Goal: Task Accomplishment & Management: Complete application form

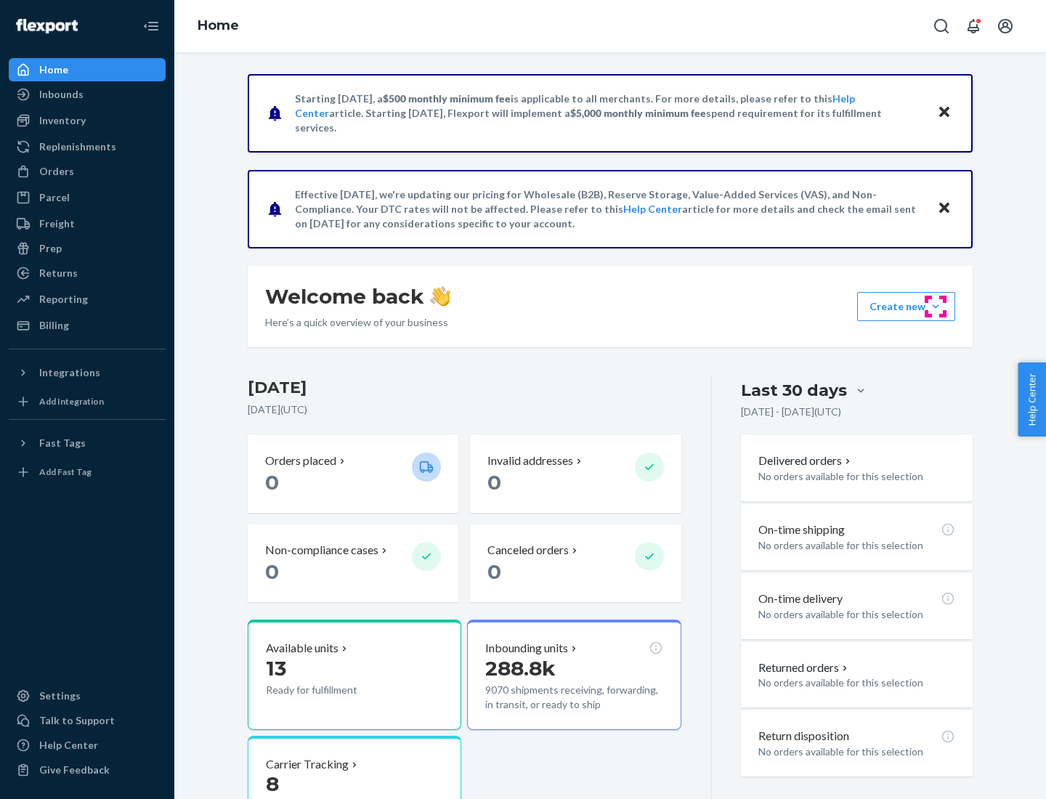
click at [935, 306] on button "Create new Create new inbound Create new order Create new product" at bounding box center [906, 306] width 98 height 29
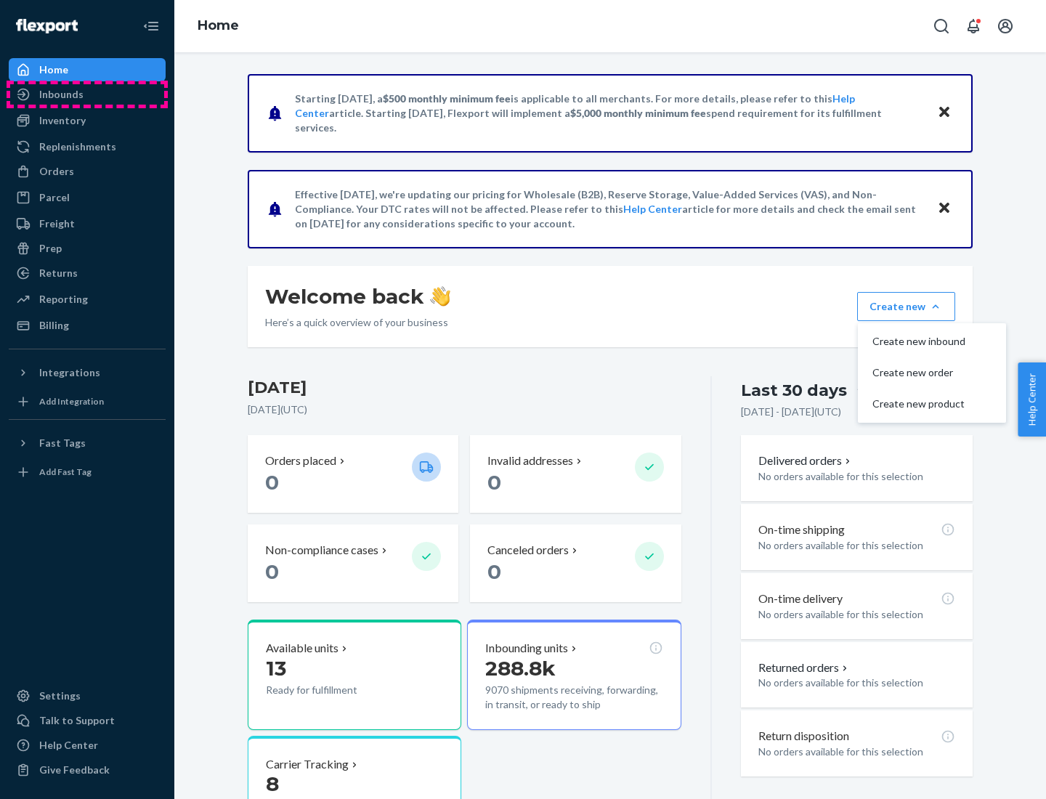
click at [87, 94] on div "Inbounds" at bounding box center [87, 94] width 154 height 20
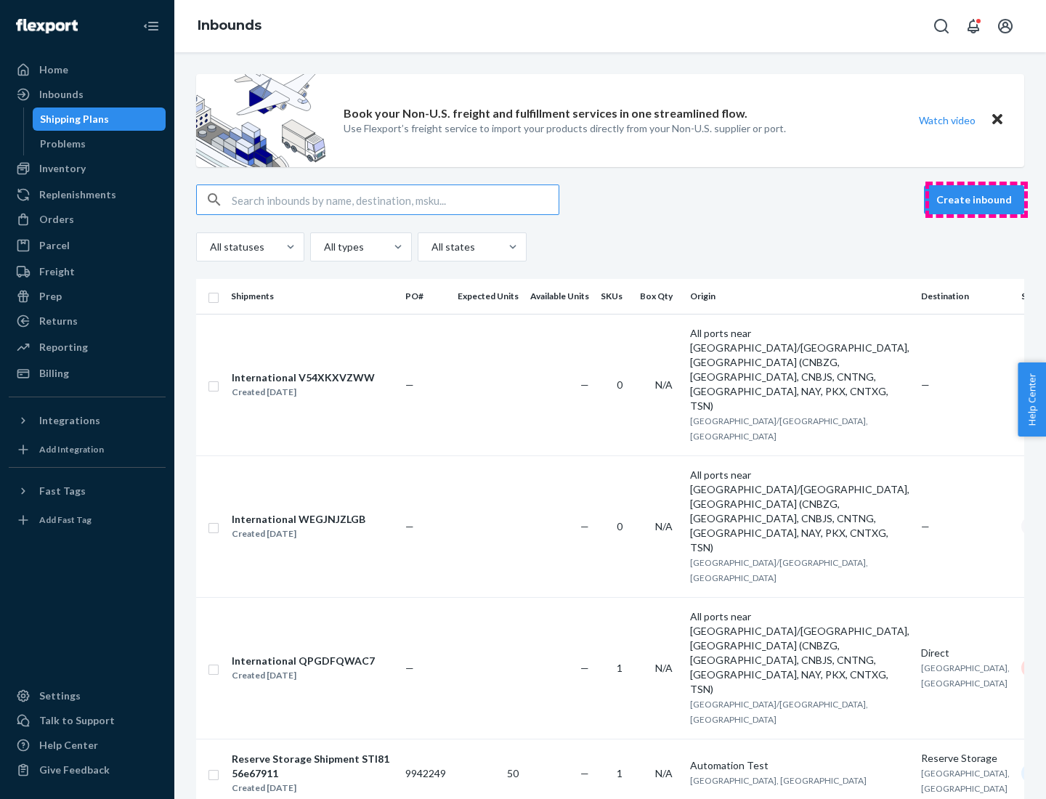
click at [976, 200] on button "Create inbound" at bounding box center [974, 199] width 100 height 29
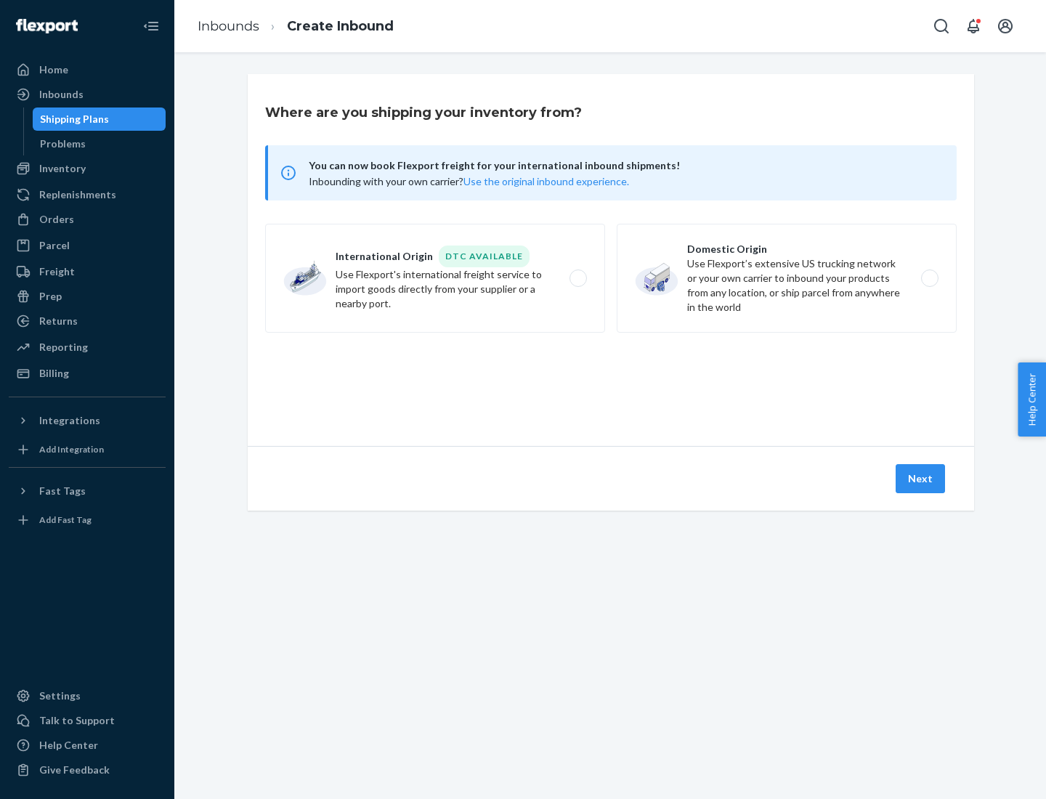
click at [787, 278] on label "Domestic Origin Use Flexport’s extensive US trucking network or your own carrie…" at bounding box center [787, 278] width 340 height 109
click at [929, 278] on input "Domestic Origin Use Flexport’s extensive US trucking network or your own carrie…" at bounding box center [933, 278] width 9 height 9
radio input "true"
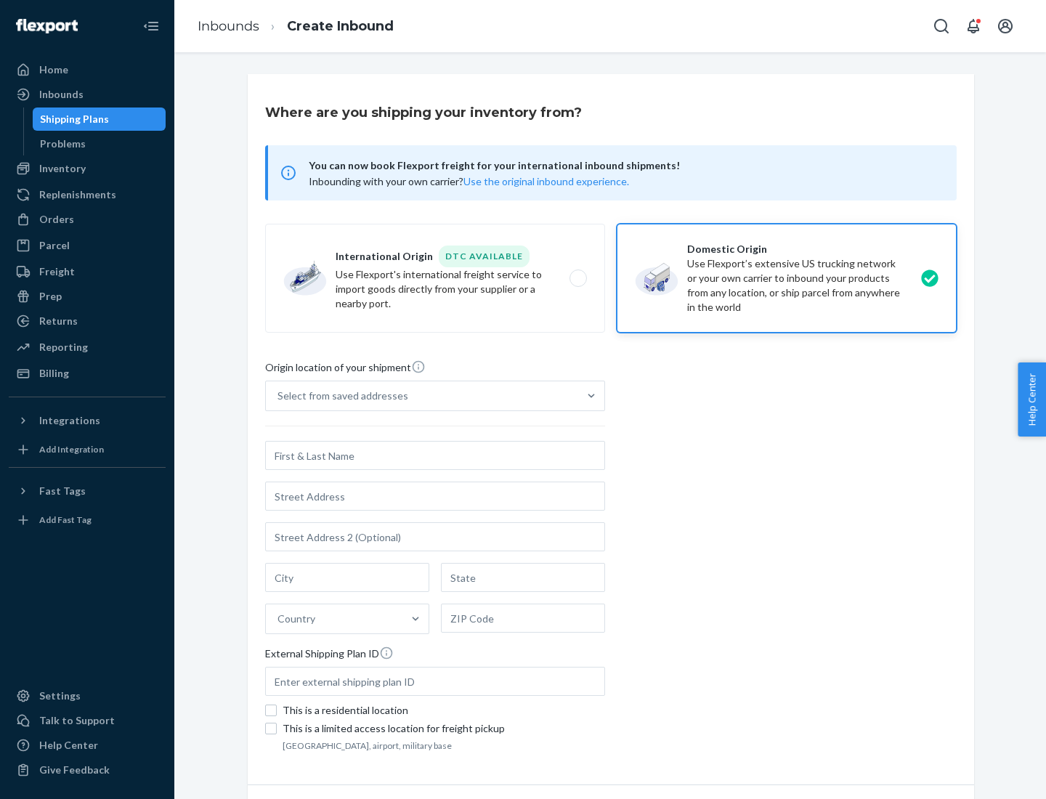
click at [339, 396] on div "Select from saved addresses" at bounding box center [342, 396] width 131 height 15
click at [279, 396] on input "Select from saved addresses" at bounding box center [277, 396] width 1 height 15
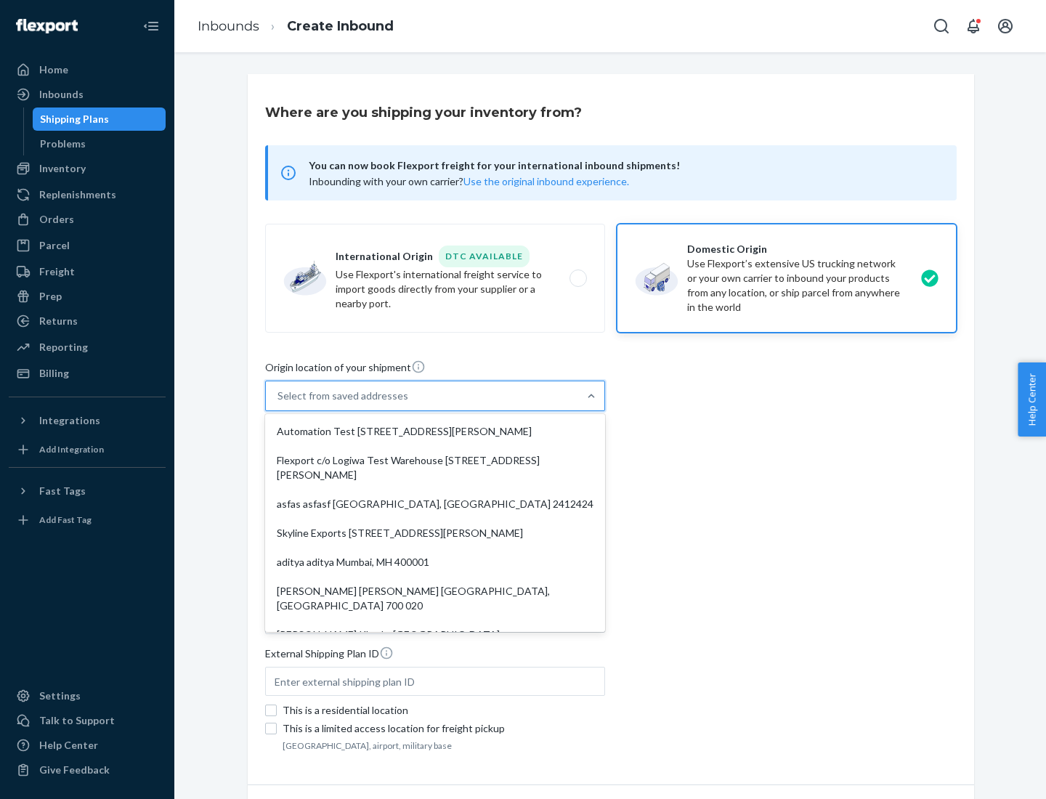
scroll to position [6, 0]
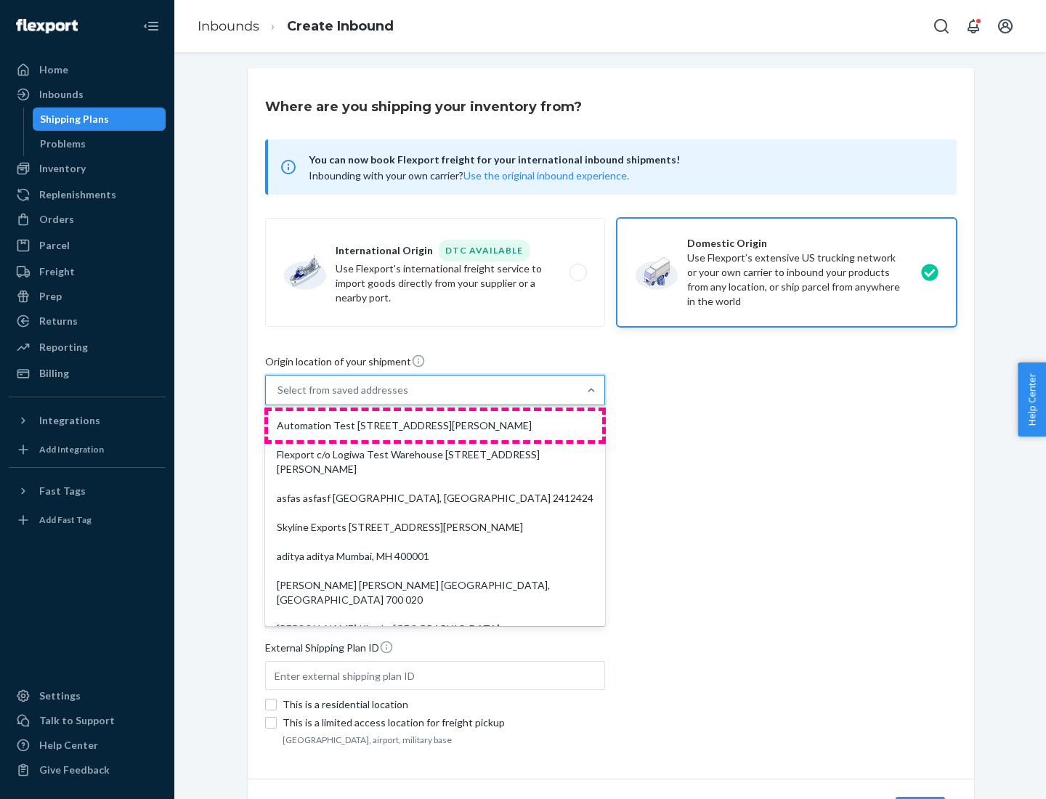
click at [435, 426] on div "Automation Test [STREET_ADDRESS][PERSON_NAME]" at bounding box center [435, 425] width 334 height 29
click at [279, 397] on input "option Automation Test [STREET_ADDRESS][PERSON_NAME]. 9 results available. Use …" at bounding box center [277, 390] width 1 height 15
type input "Automation Test"
type input "9th Floor"
type input "[GEOGRAPHIC_DATA]"
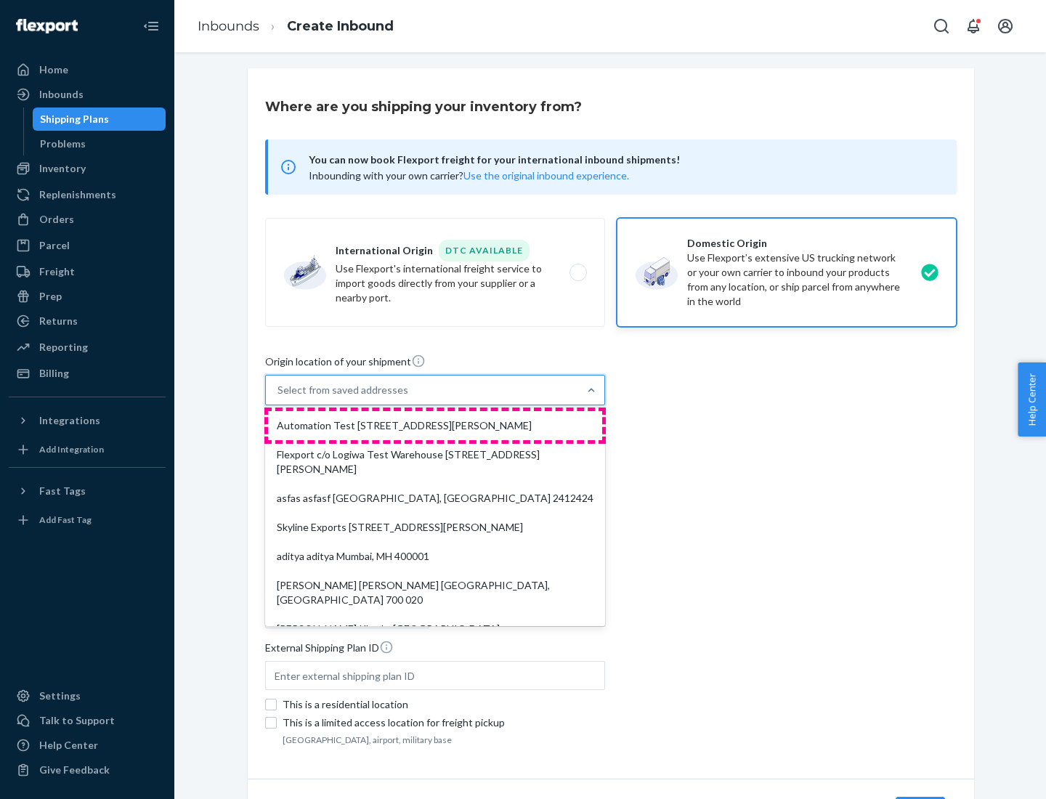
type input "CA"
type input "94104"
type input "[STREET_ADDRESS][PERSON_NAME]"
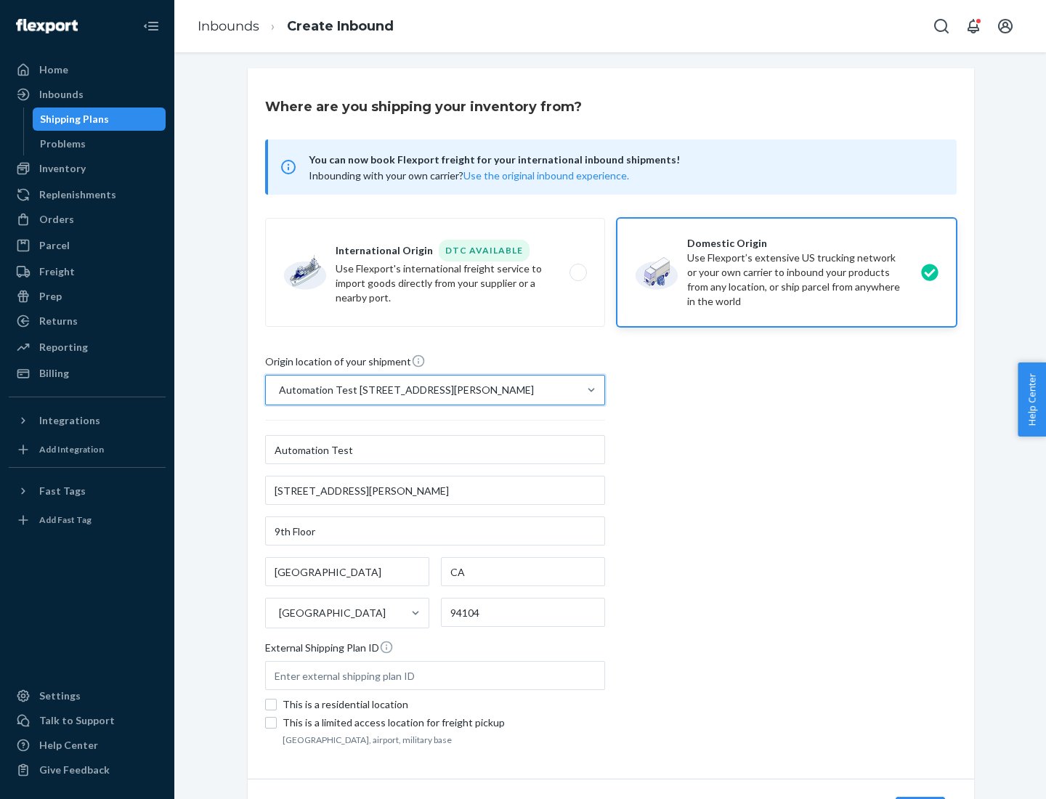
scroll to position [85, 0]
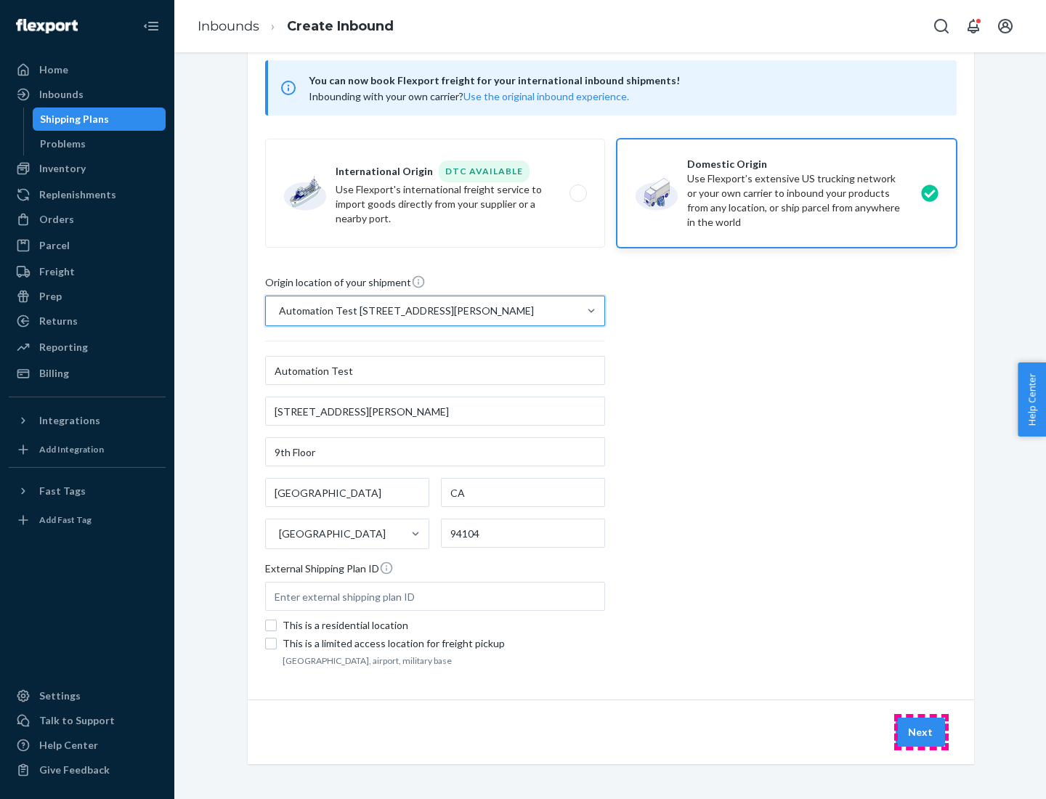
click at [921, 732] on button "Next" at bounding box center [919, 732] width 49 height 29
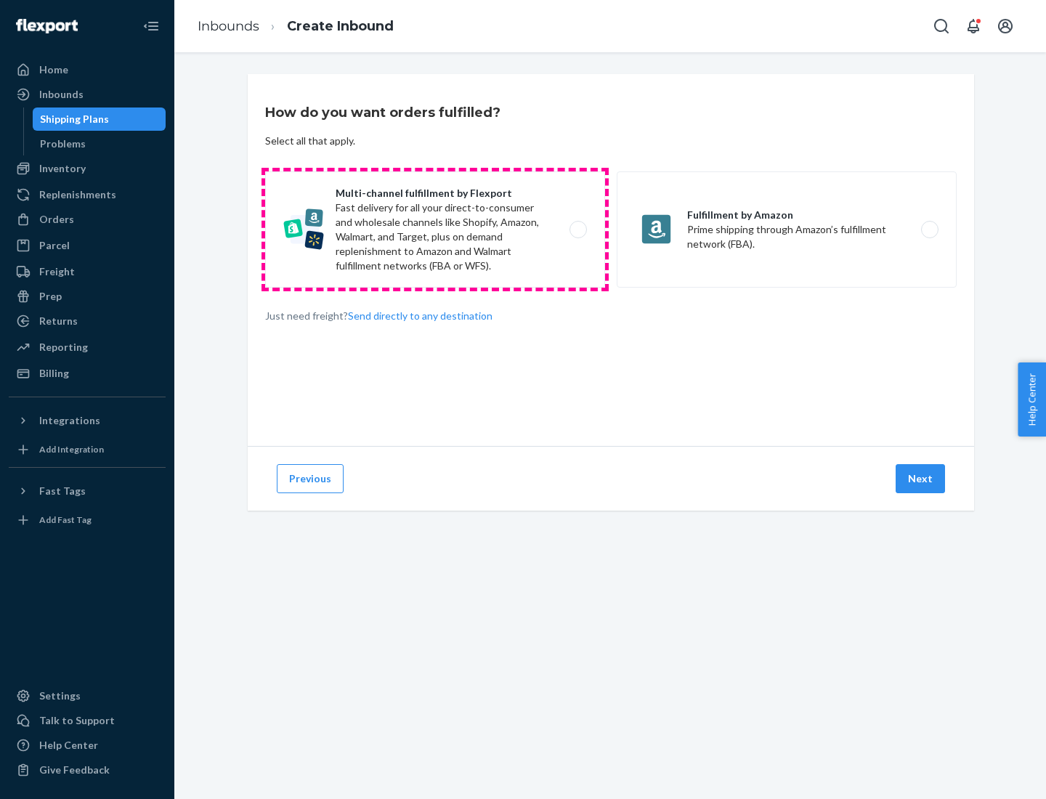
click at [435, 229] on label "Multi-channel fulfillment by Flexport Fast delivery for all your direct-to-cons…" at bounding box center [435, 229] width 340 height 116
click at [577, 229] on input "Multi-channel fulfillment by Flexport Fast delivery for all your direct-to-cons…" at bounding box center [581, 229] width 9 height 9
radio input "true"
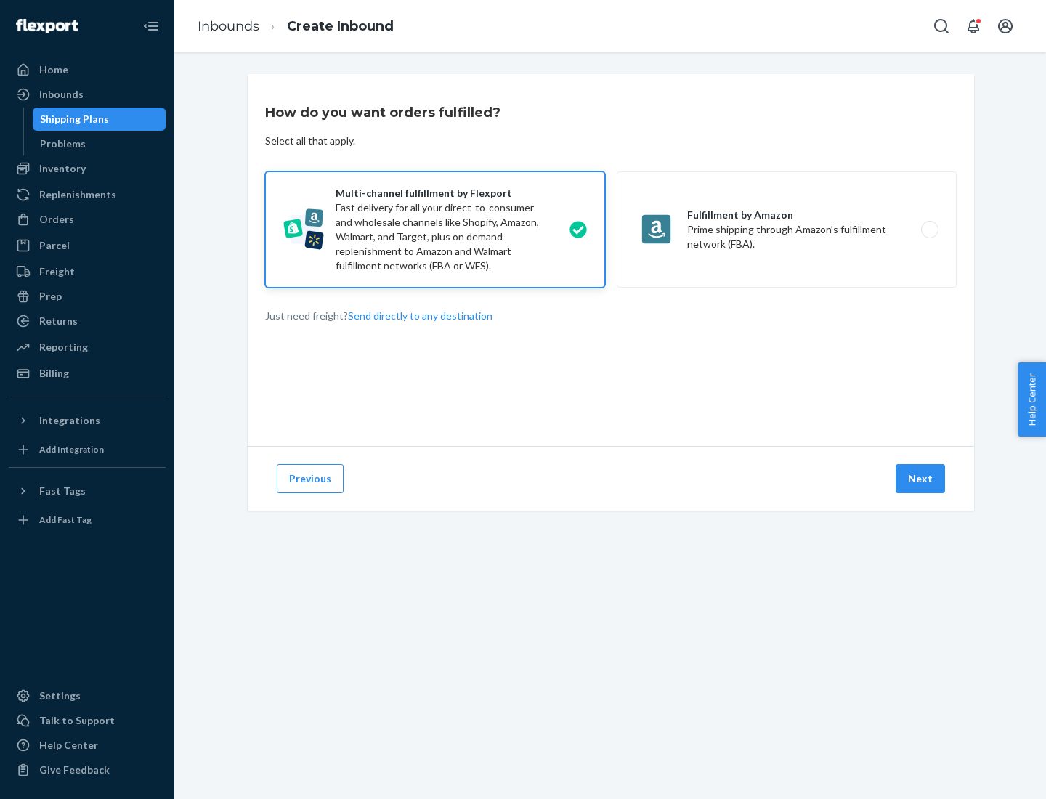
click at [921, 479] on button "Next" at bounding box center [919, 478] width 49 height 29
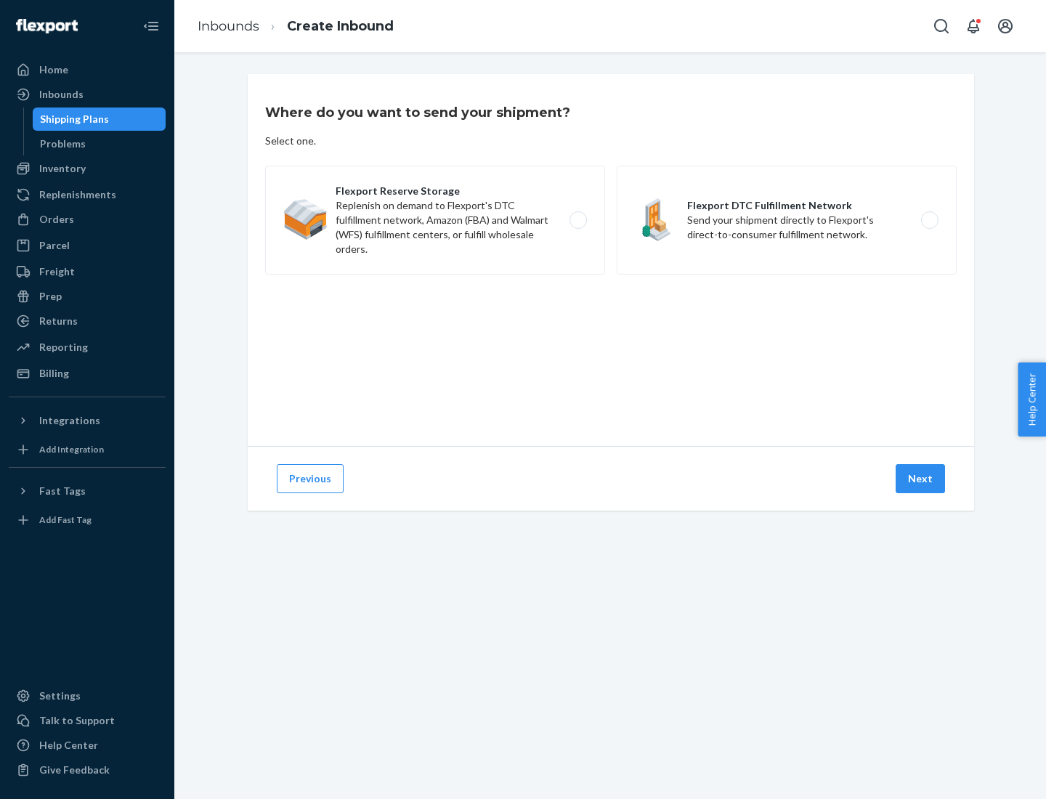
click at [787, 220] on label "Flexport DTC Fulfillment Network Send your shipment directly to Flexport's dire…" at bounding box center [787, 220] width 340 height 109
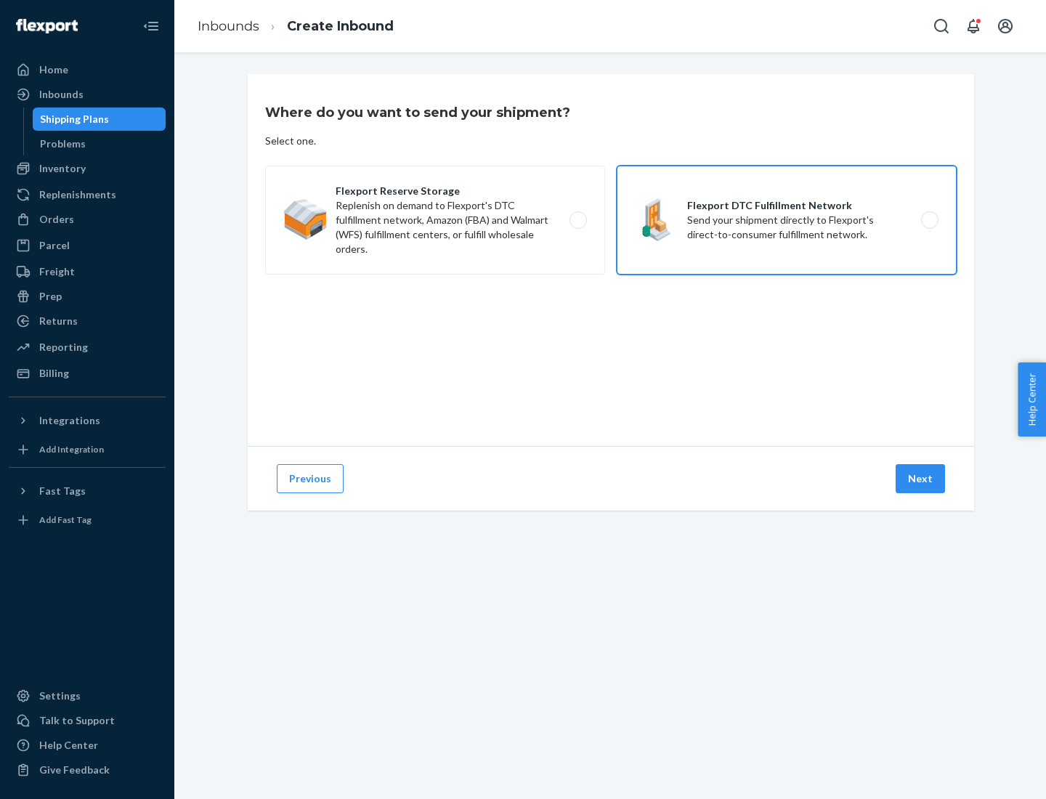
click at [929, 220] on input "Flexport DTC Fulfillment Network Send your shipment directly to Flexport's dire…" at bounding box center [933, 220] width 9 height 9
radio input "true"
click at [921, 479] on button "Next" at bounding box center [919, 478] width 49 height 29
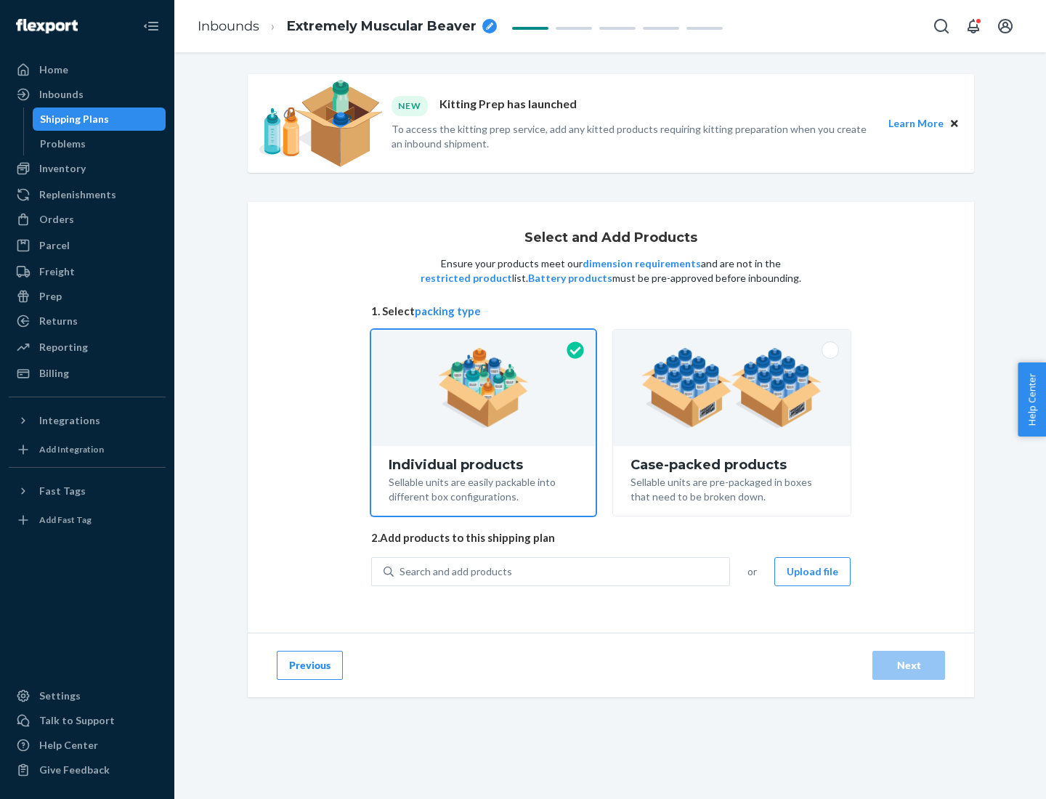
click at [732, 388] on img at bounding box center [731, 388] width 181 height 80
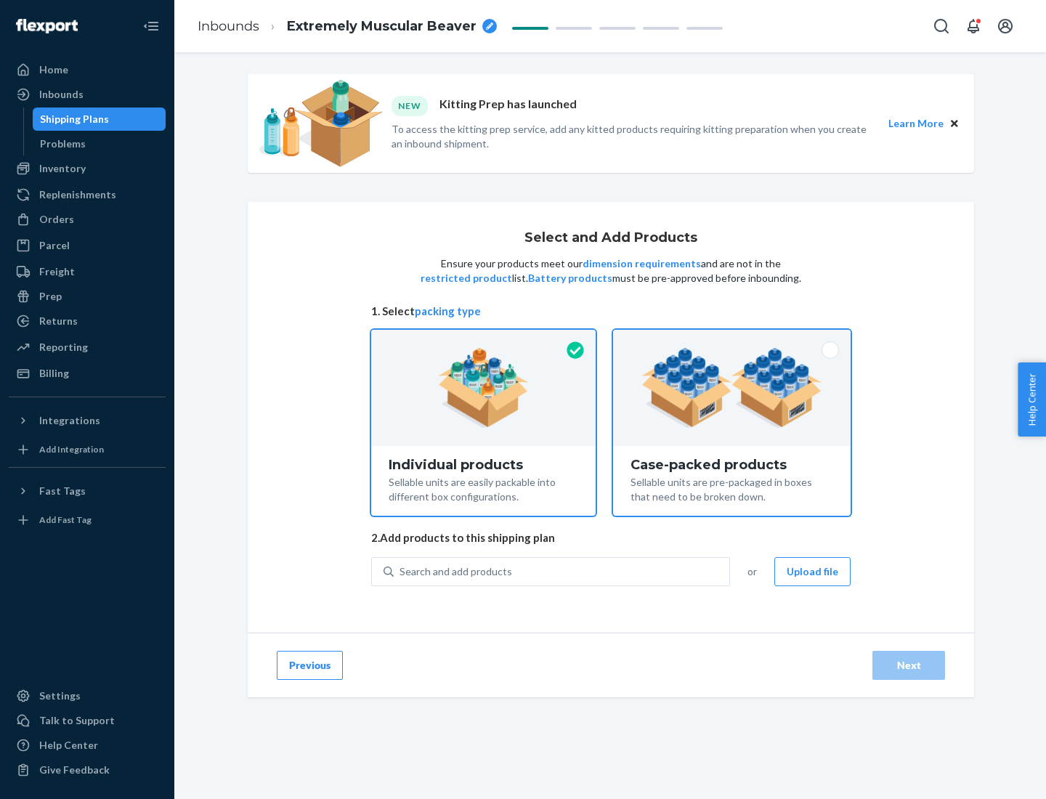
click at [732, 339] on input "Case-packed products Sellable units are pre-packaged in boxes that need to be b…" at bounding box center [731, 334] width 9 height 9
radio input "true"
radio input "false"
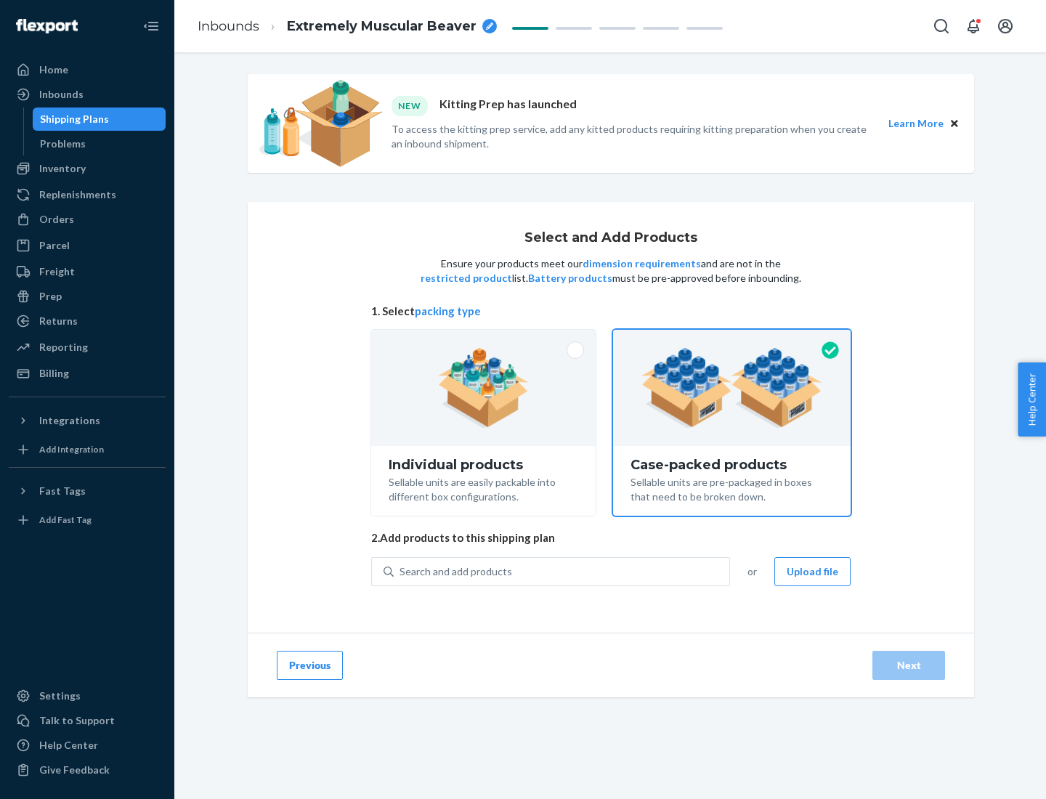
click at [562, 571] on div "Search and add products" at bounding box center [562, 571] width 336 height 26
click at [401, 571] on input "Search and add products" at bounding box center [399, 571] width 1 height 15
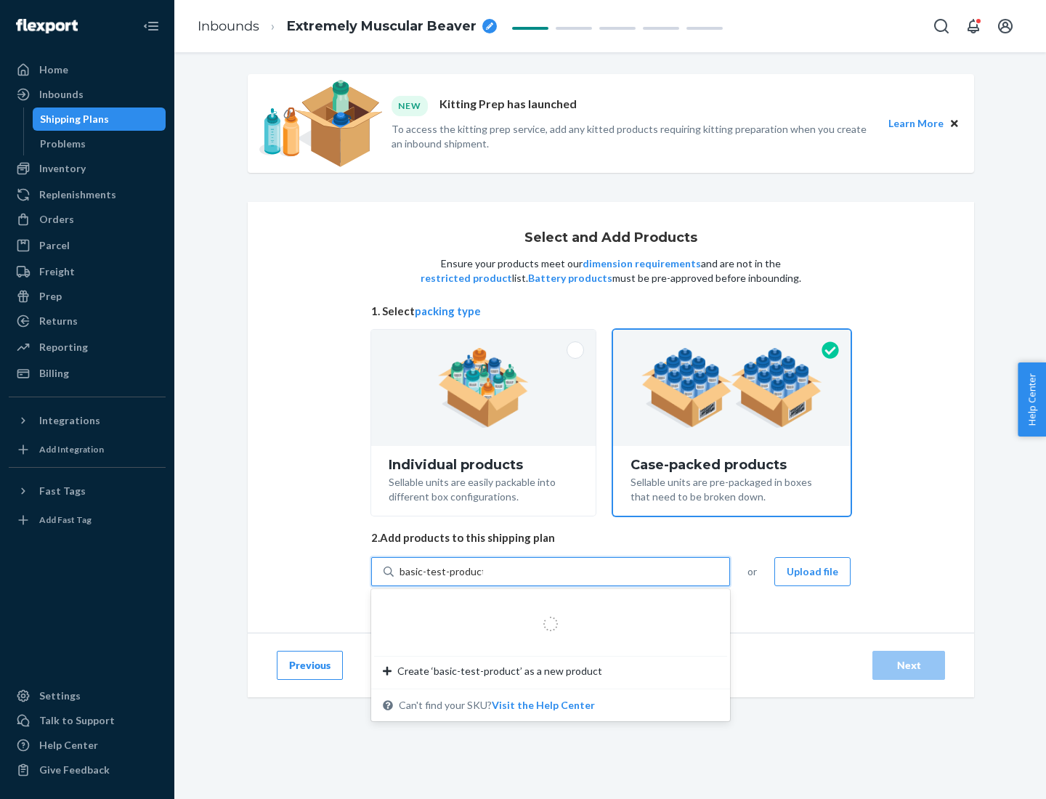
type input "basic-test-product-1"
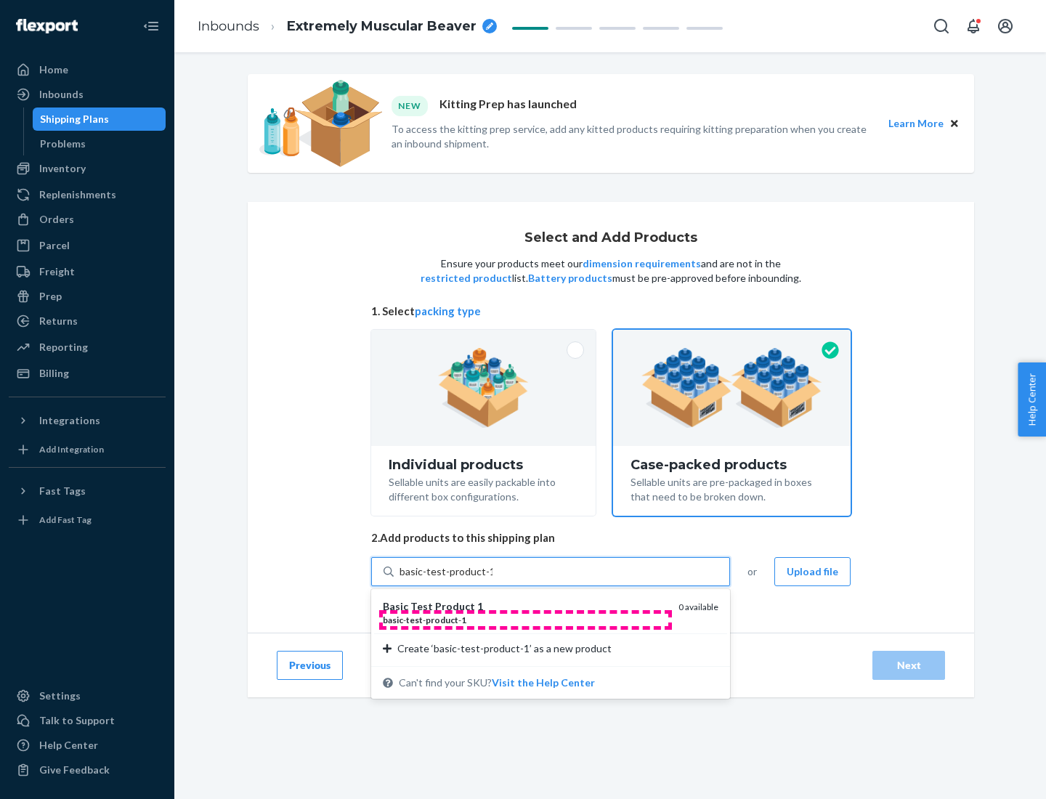
click at [525, 620] on div "basic - test - product - 1" at bounding box center [525, 620] width 284 height 12
click at [492, 579] on input "basic-test-product-1" at bounding box center [445, 571] width 93 height 15
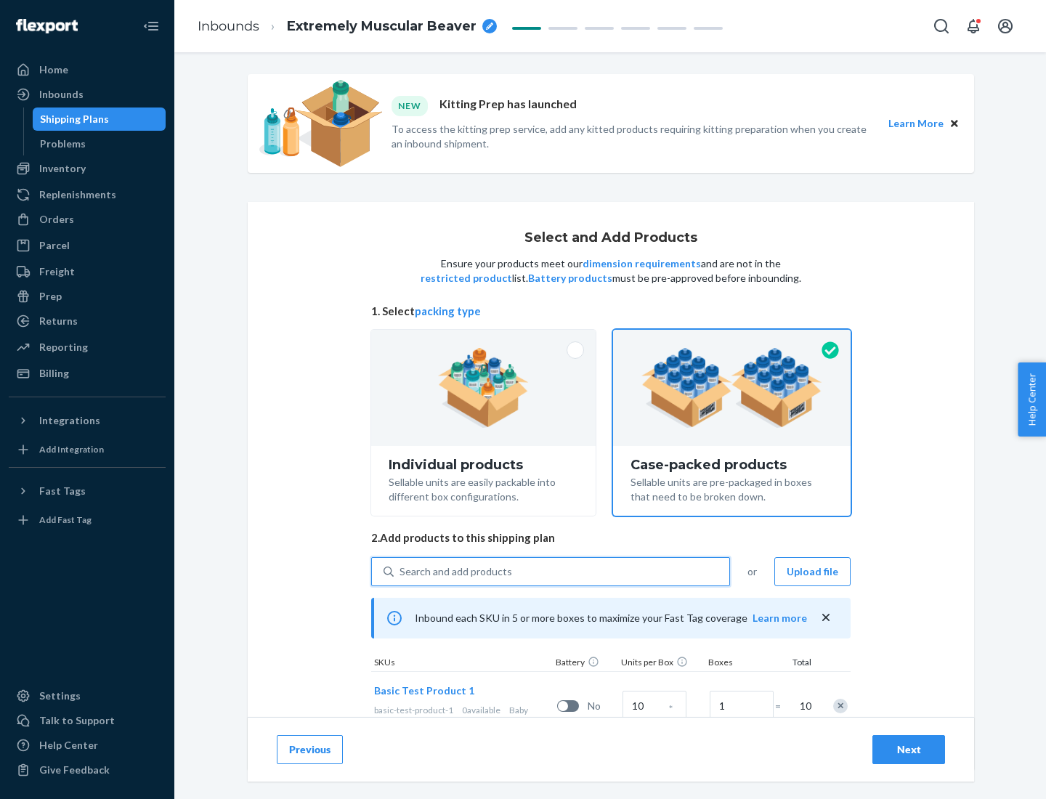
scroll to position [52, 0]
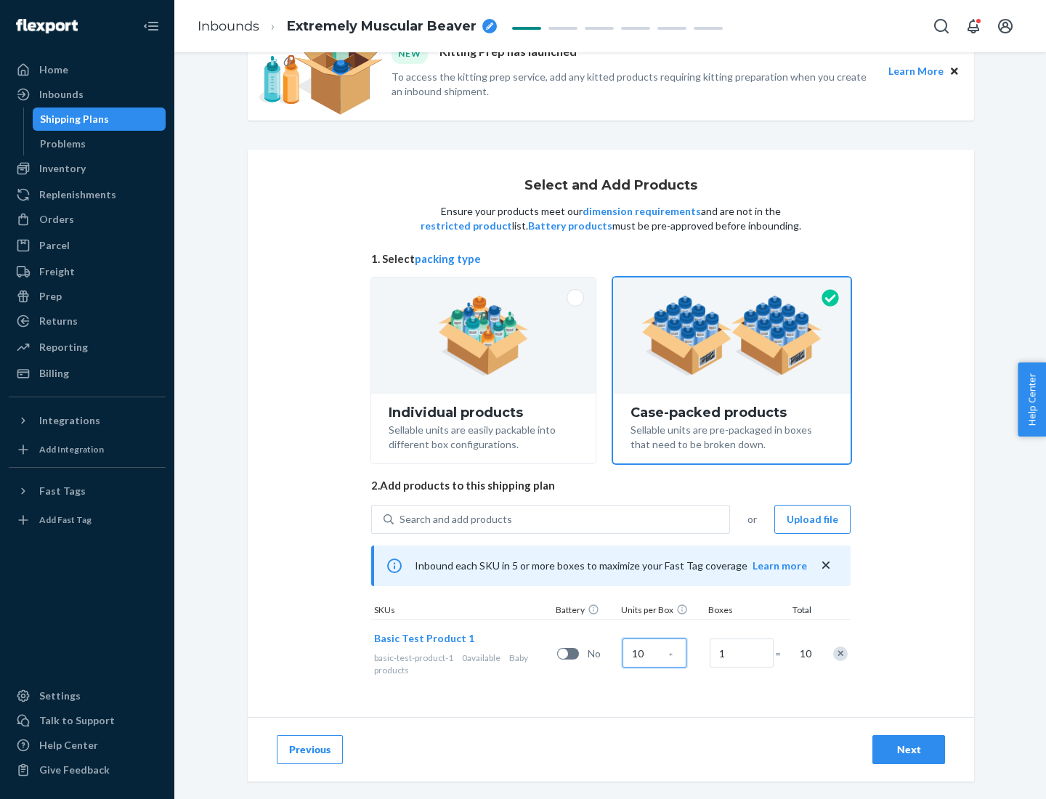
type input "10"
type input "7"
click at [909, 750] on div "Next" at bounding box center [909, 749] width 48 height 15
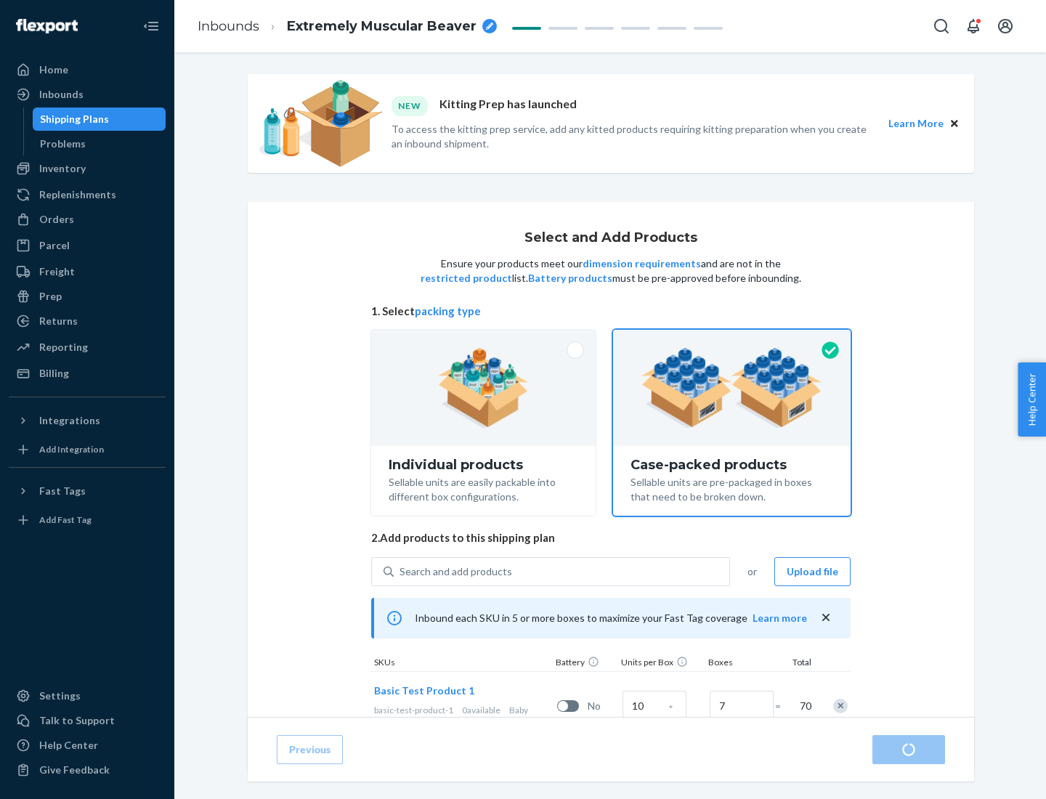
radio input "true"
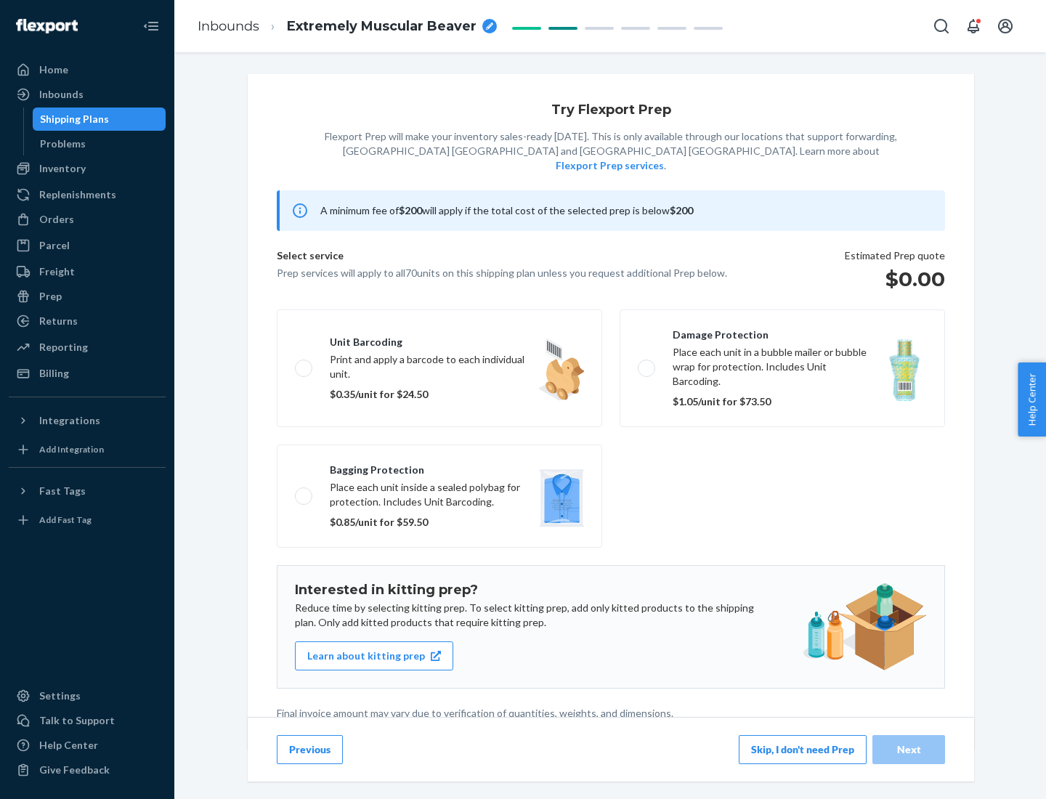
scroll to position [4, 0]
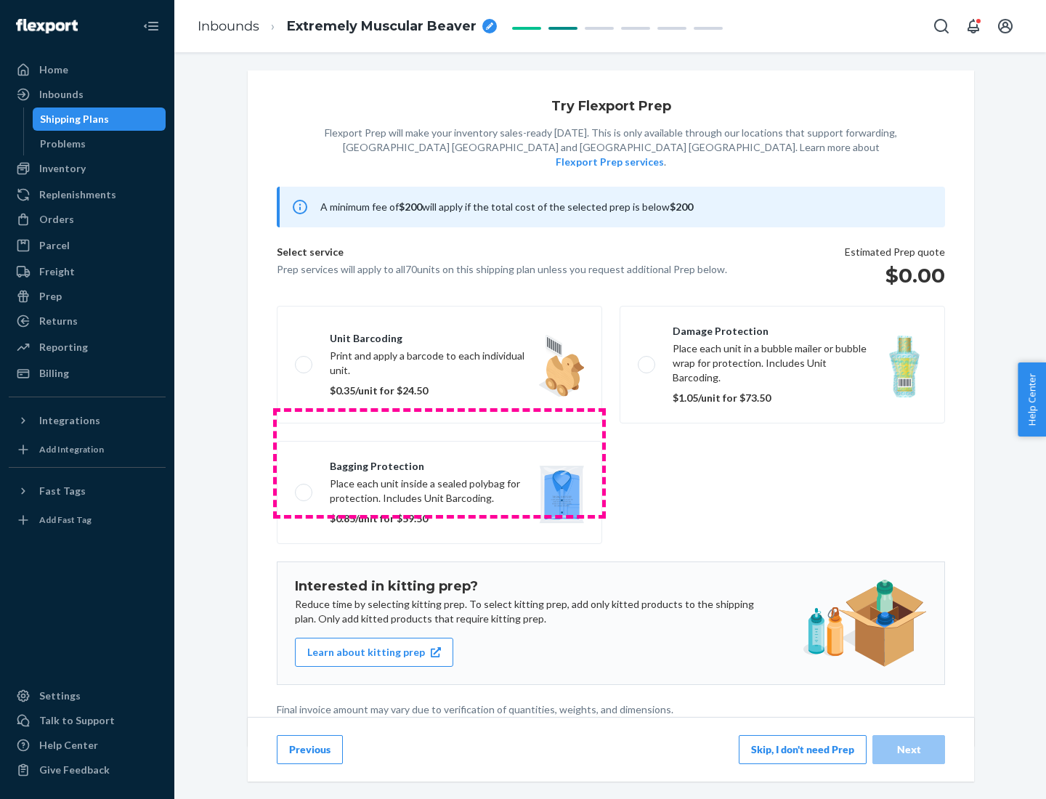
click at [439, 463] on label "Bagging protection Place each unit inside a sealed polybag for protection. Incl…" at bounding box center [439, 492] width 325 height 103
click at [304, 487] on input "Bagging protection Place each unit inside a sealed polybag for protection. Incl…" at bounding box center [299, 491] width 9 height 9
checkbox input "true"
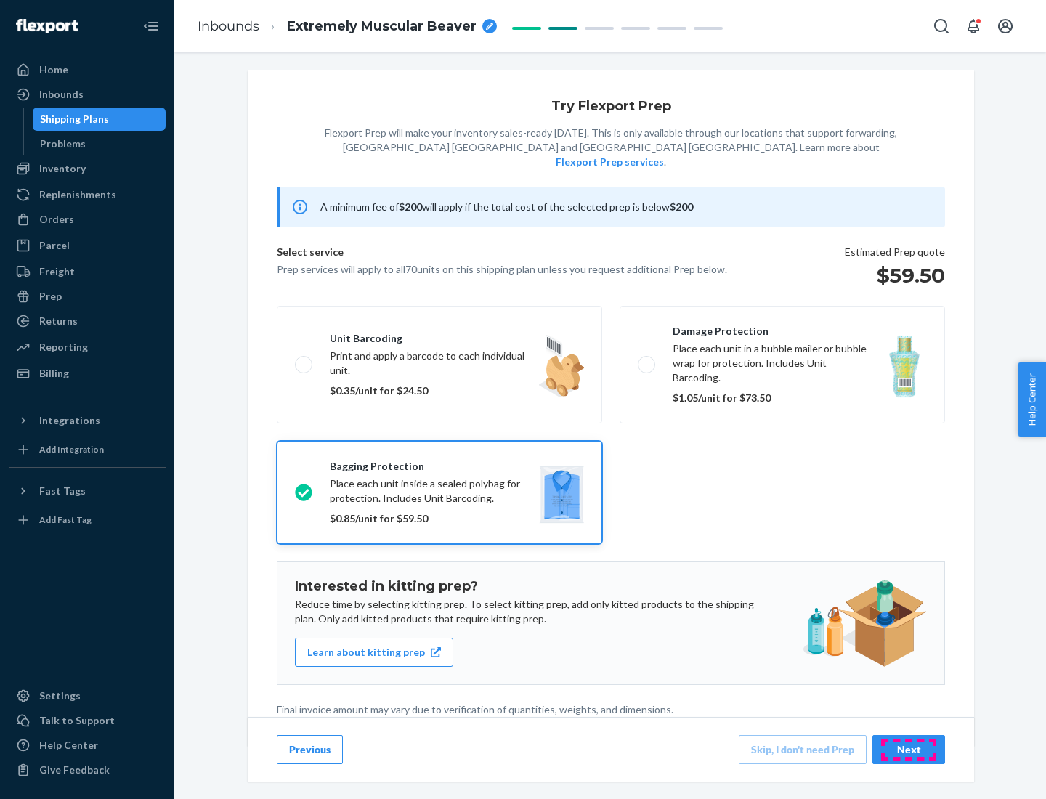
click at [909, 749] on div "Next" at bounding box center [909, 749] width 48 height 15
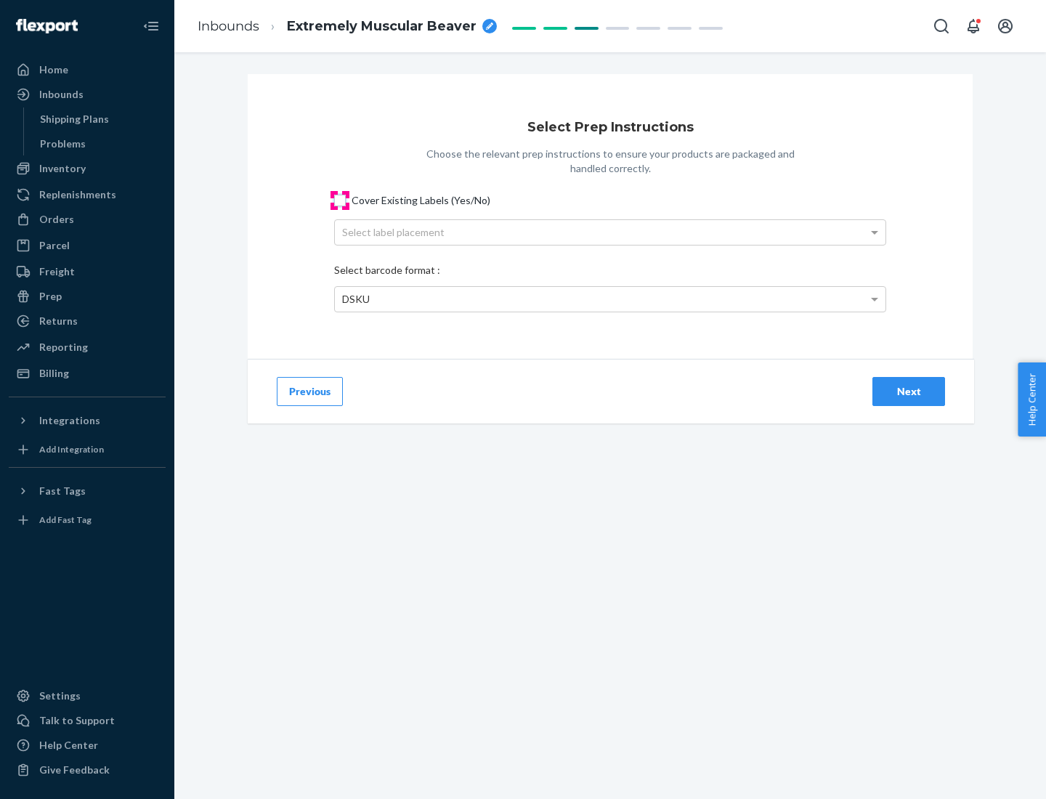
click at [340, 200] on input "Cover Existing Labels (Yes/No)" at bounding box center [340, 201] width 12 height 12
checkbox input "true"
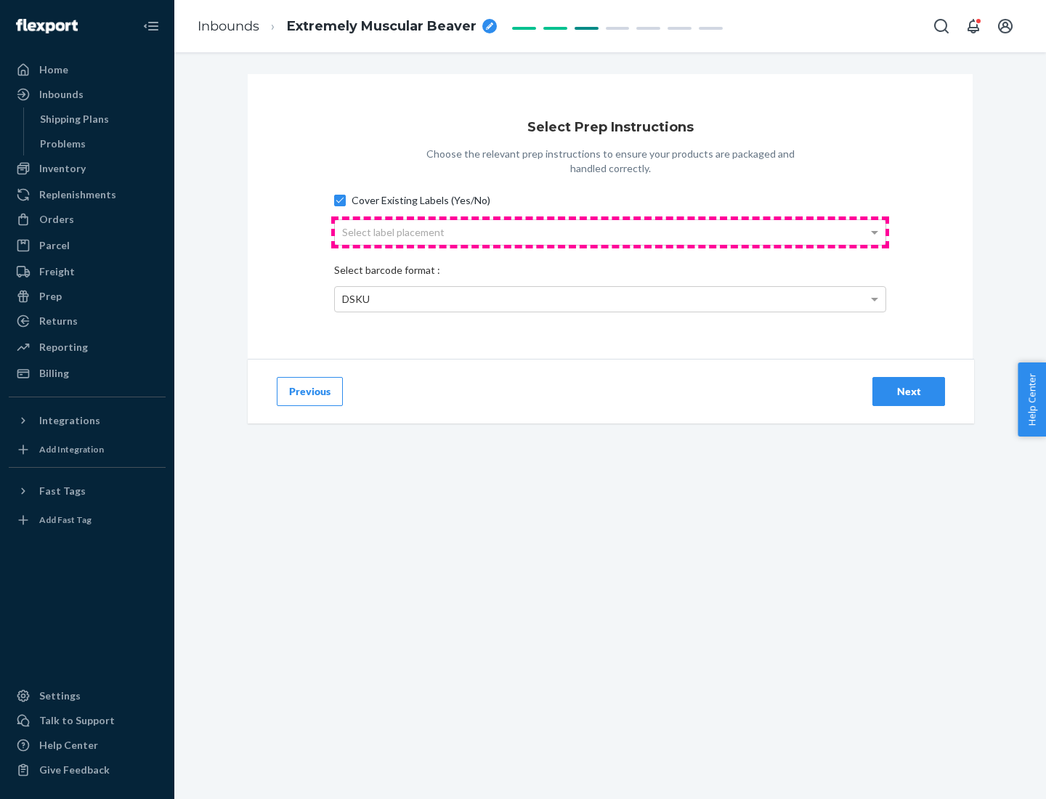
click at [610, 232] on div "Select label placement" at bounding box center [610, 232] width 551 height 25
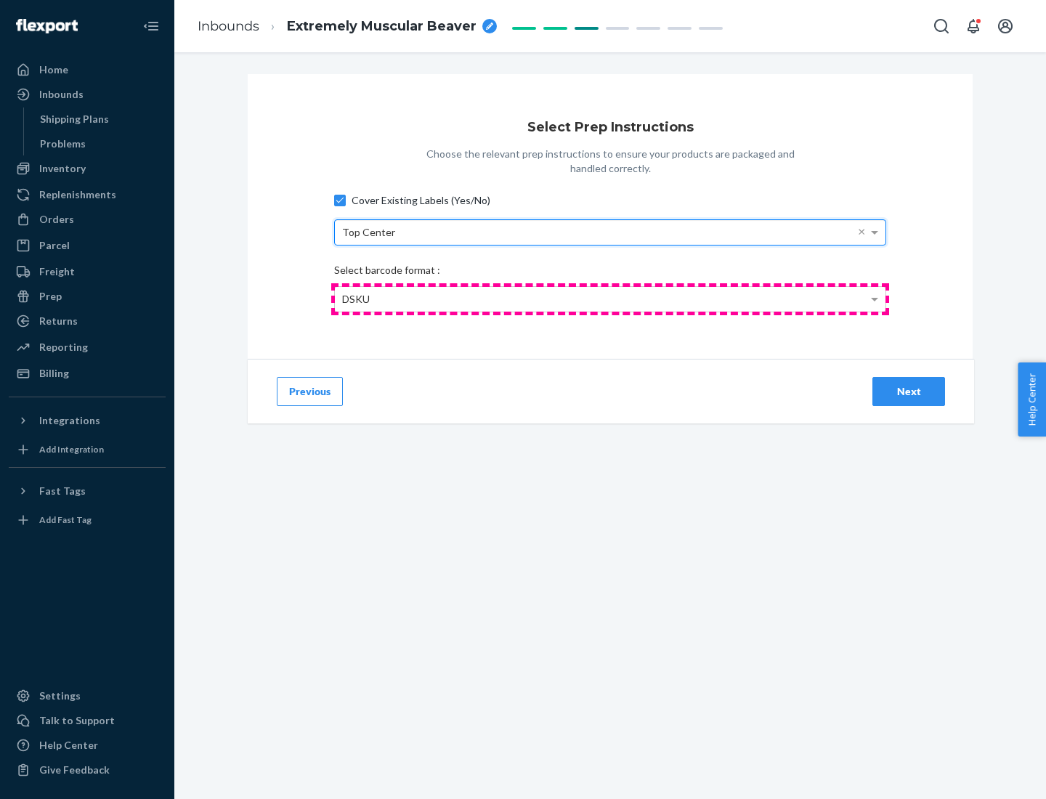
click at [610, 298] on div "DSKU" at bounding box center [610, 299] width 551 height 25
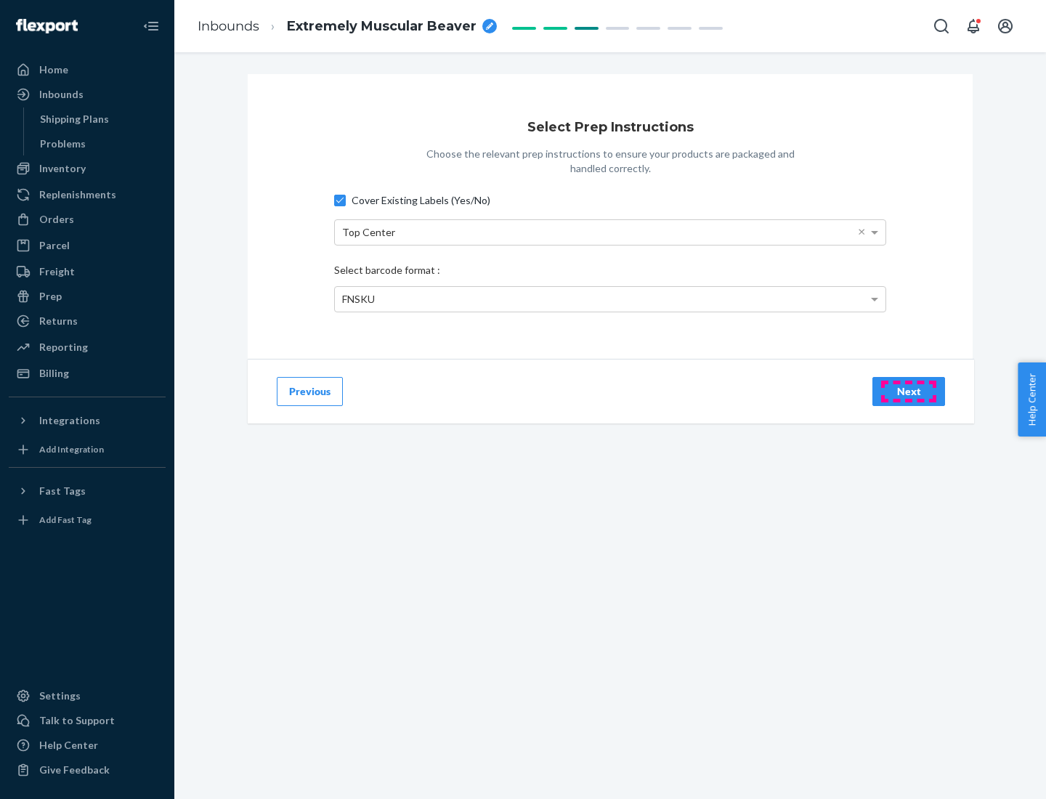
click at [909, 391] on div "Next" at bounding box center [909, 391] width 48 height 15
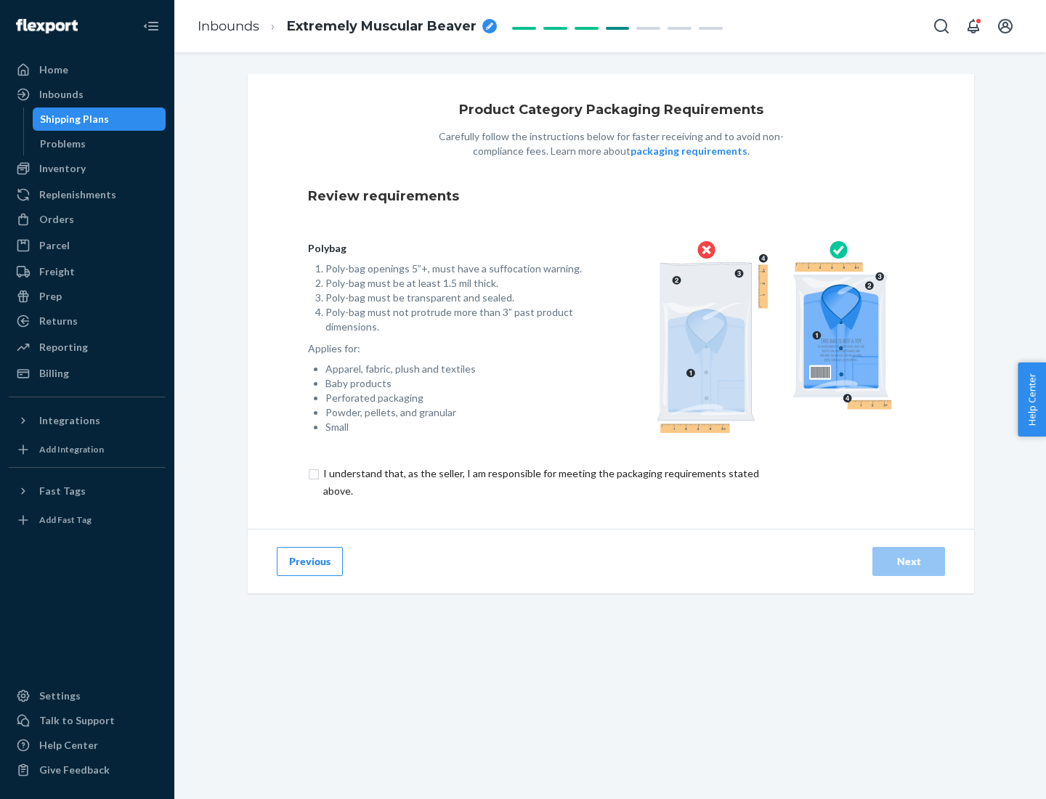
click at [540, 482] on input "checkbox" at bounding box center [549, 482] width 483 height 35
checkbox input "true"
click at [909, 561] on div "Next" at bounding box center [909, 561] width 48 height 15
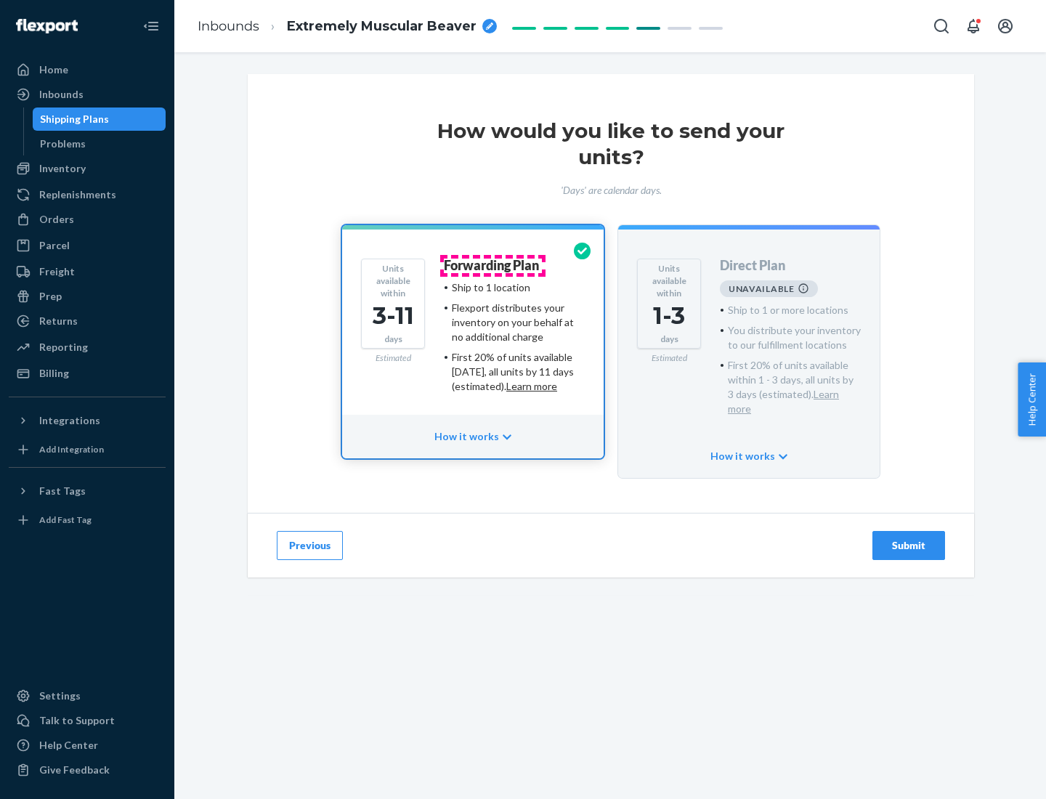
click at [492, 265] on h4 "Forwarding Plan" at bounding box center [491, 266] width 95 height 15
click at [909, 538] on div "Submit" at bounding box center [909, 545] width 48 height 15
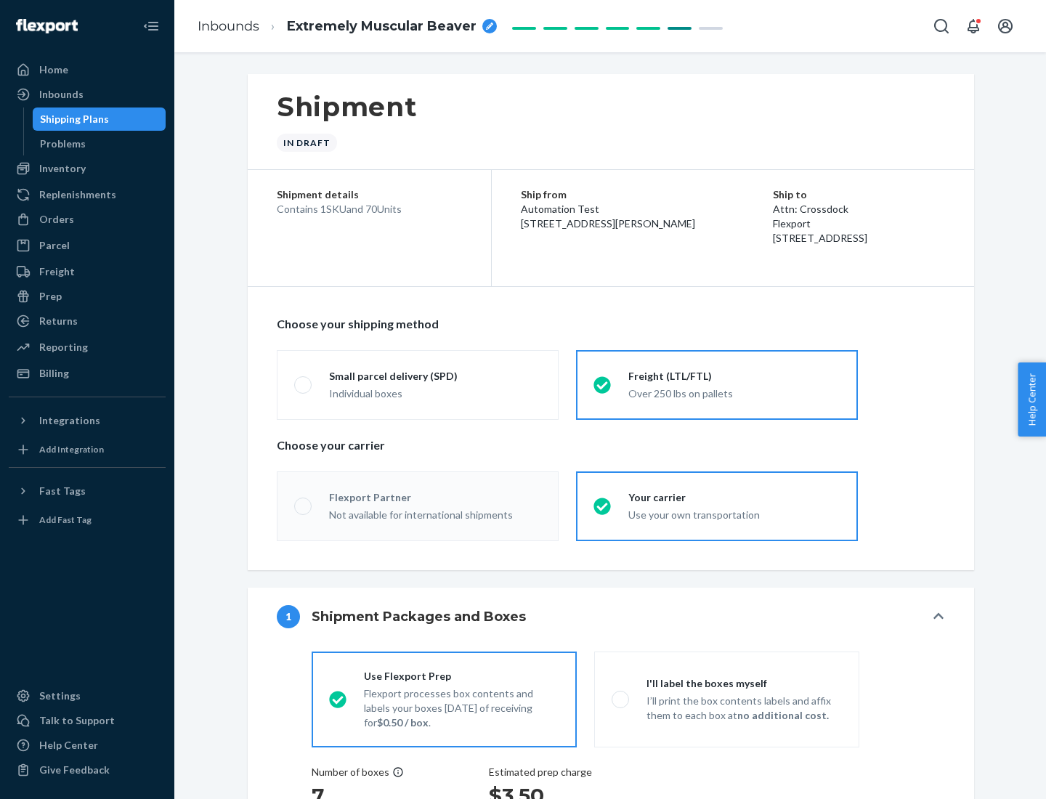
radio input "true"
radio input "false"
radio input "true"
radio input "false"
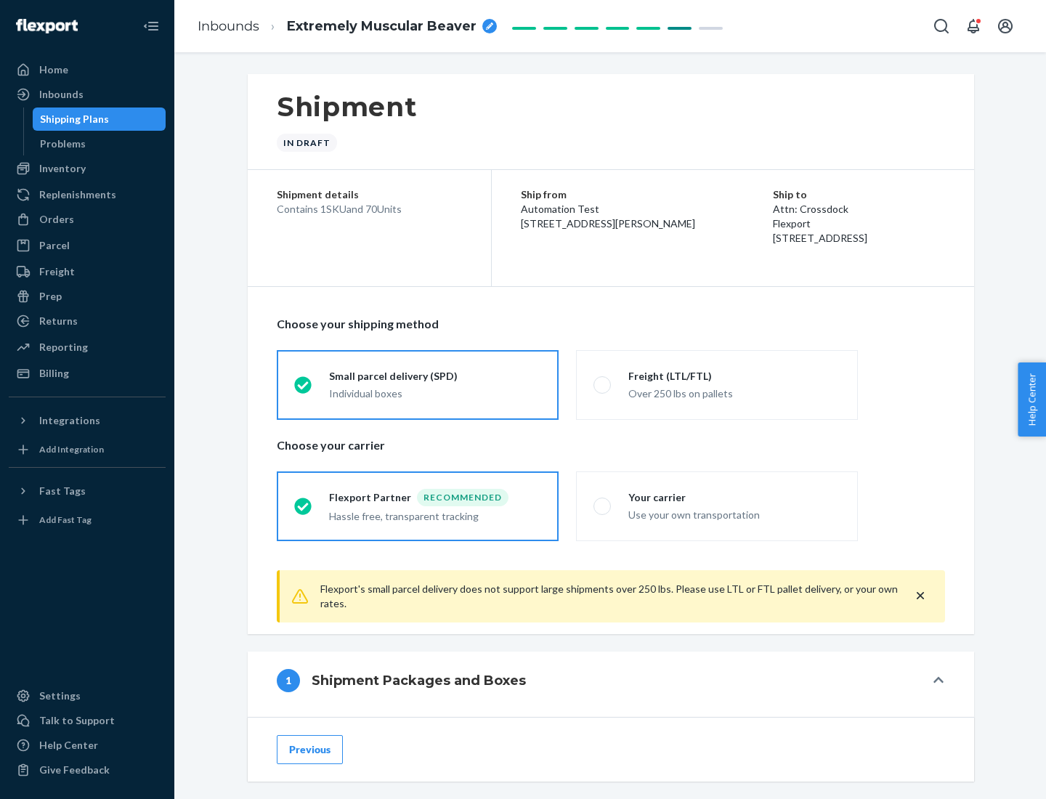
click at [435, 393] on div "Individual boxes" at bounding box center [435, 393] width 212 height 15
click at [304, 389] on input "Small parcel delivery (SPD) Individual boxes" at bounding box center [298, 384] width 9 height 9
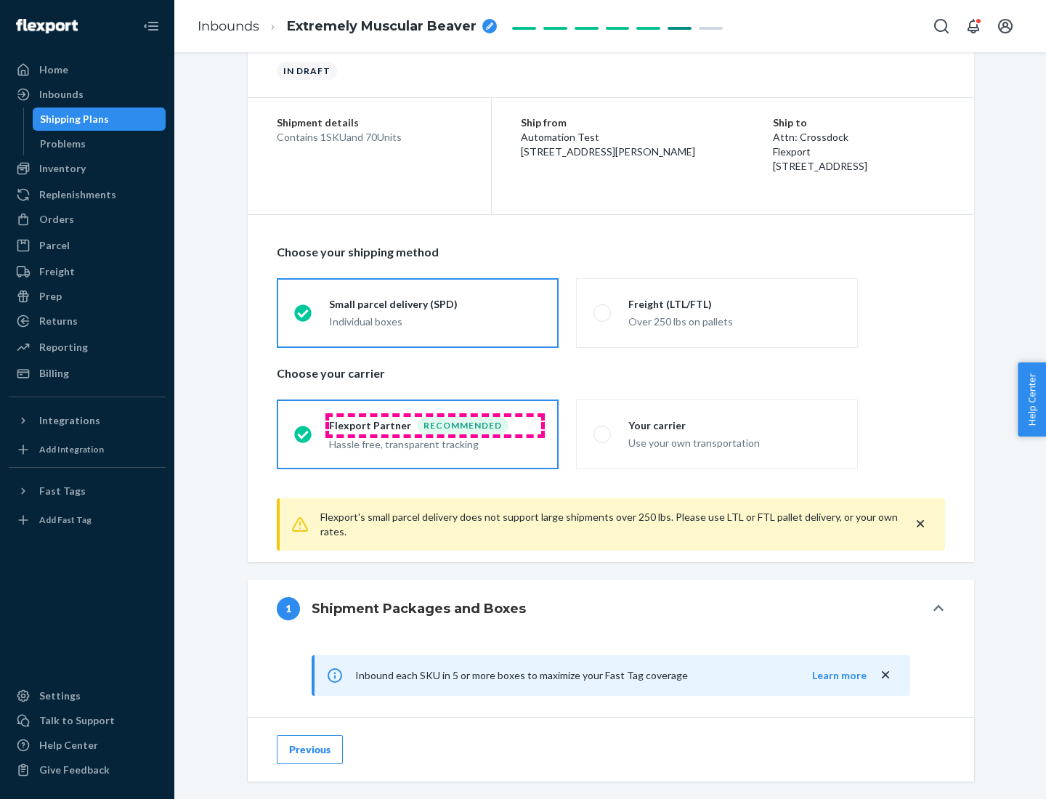
click at [435, 425] on div "Recommended" at bounding box center [463, 425] width 92 height 17
click at [304, 429] on input "Flexport Partner Recommended Hassle free, transparent tracking" at bounding box center [298, 433] width 9 height 9
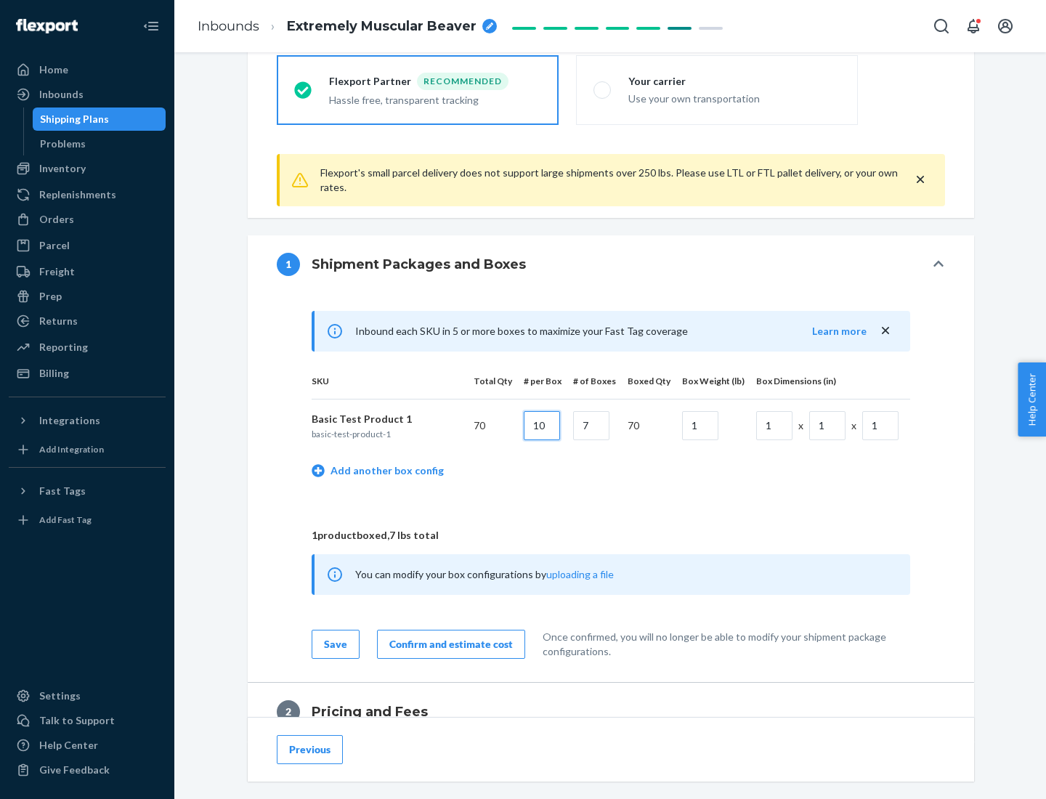
type input "10"
type input "7"
type input "1"
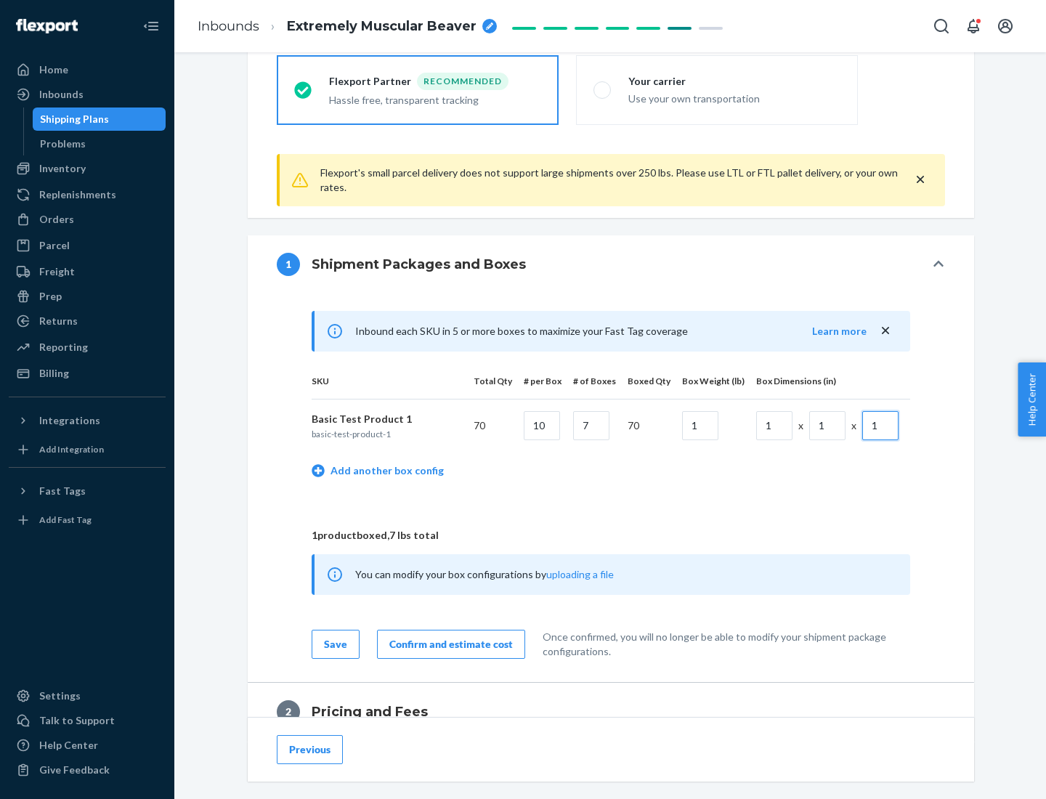
scroll to position [635, 0]
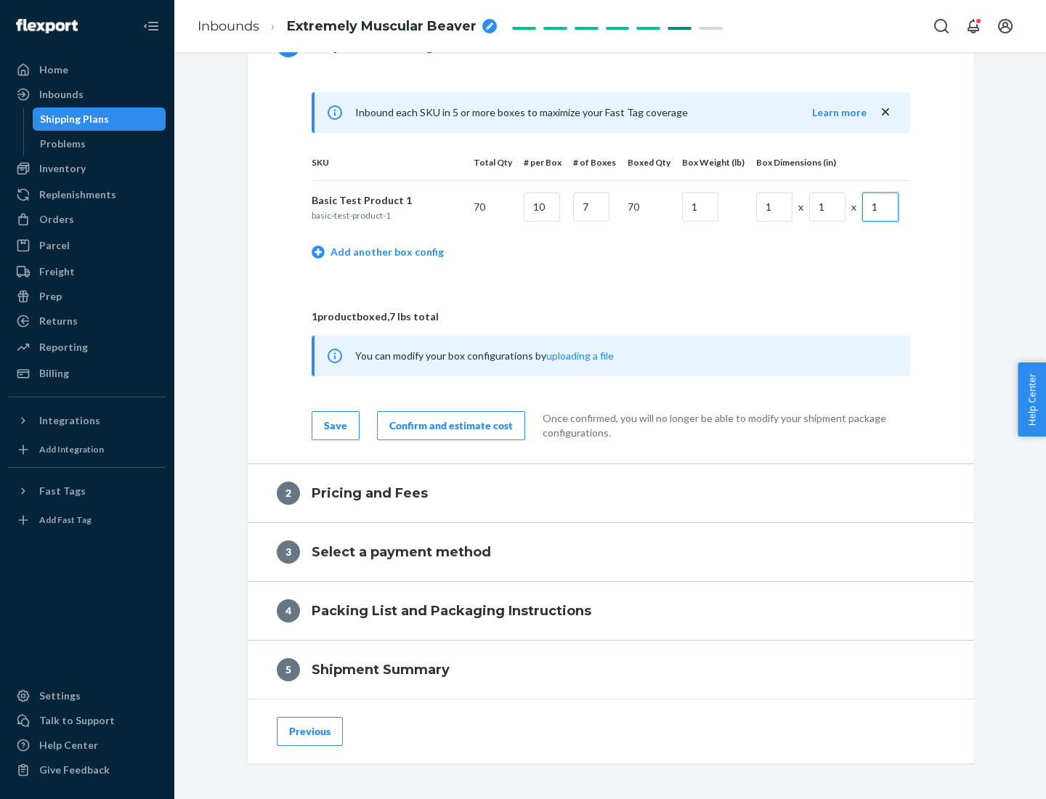
type input "1"
click at [448, 425] on div "Confirm and estimate cost" at bounding box center [450, 425] width 123 height 15
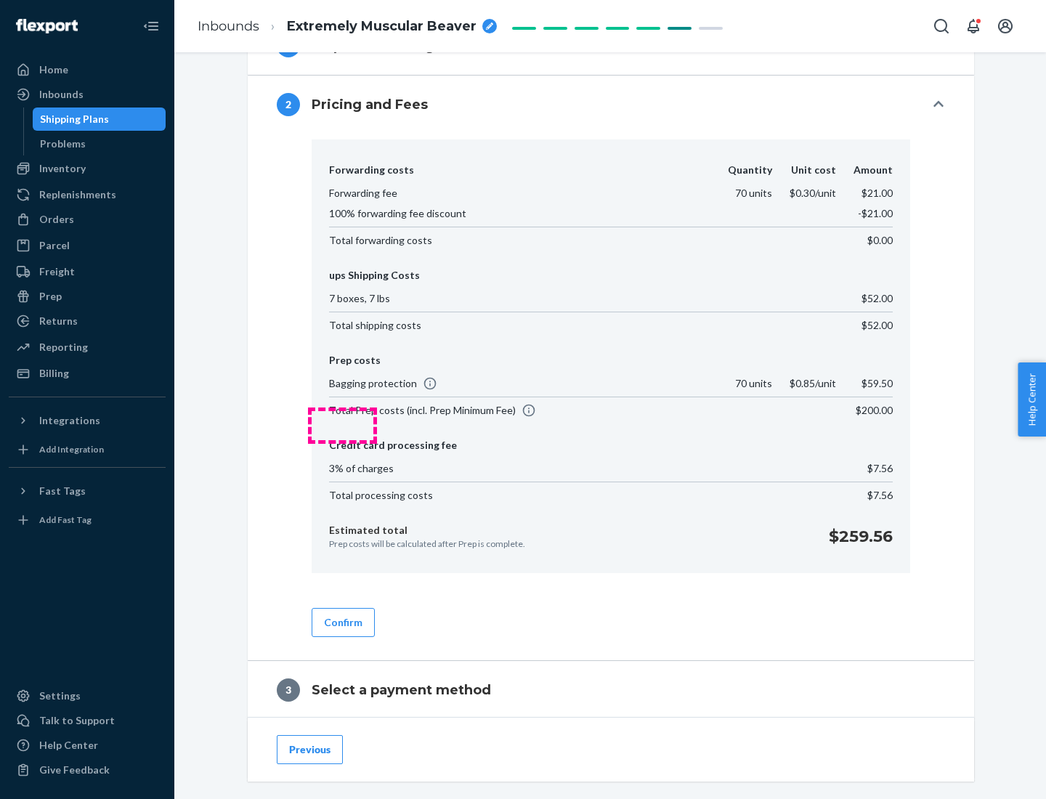
scroll to position [832, 0]
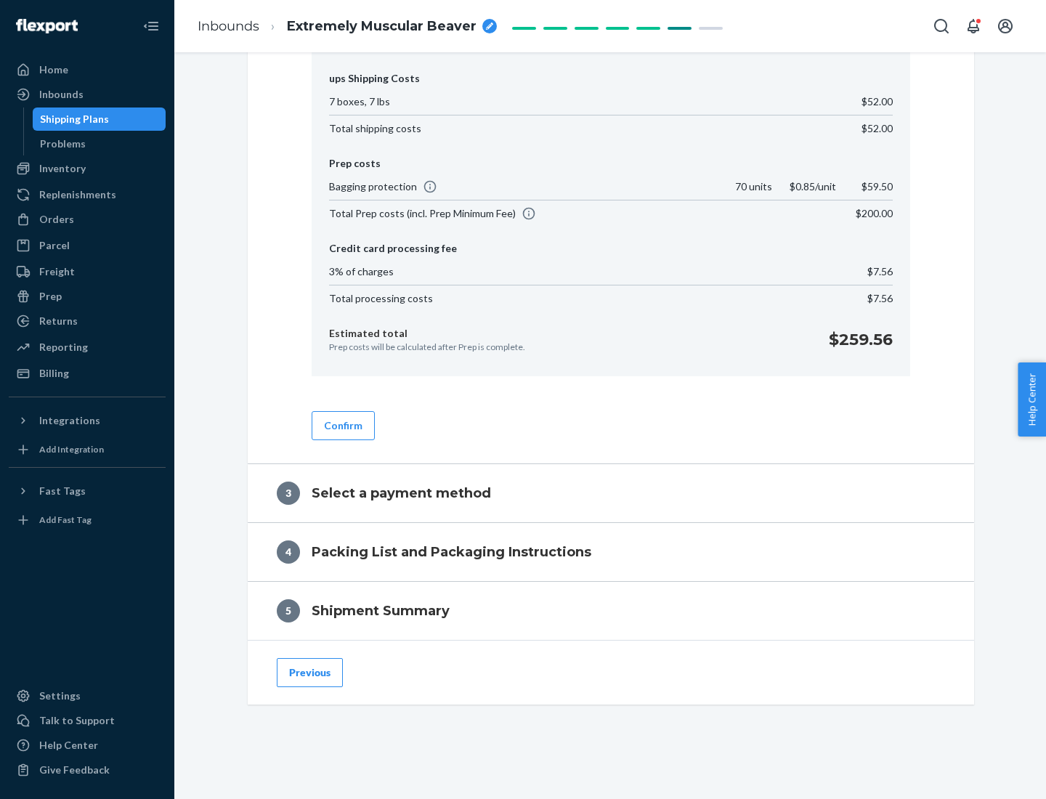
click at [342, 425] on button "Confirm" at bounding box center [343, 425] width 63 height 29
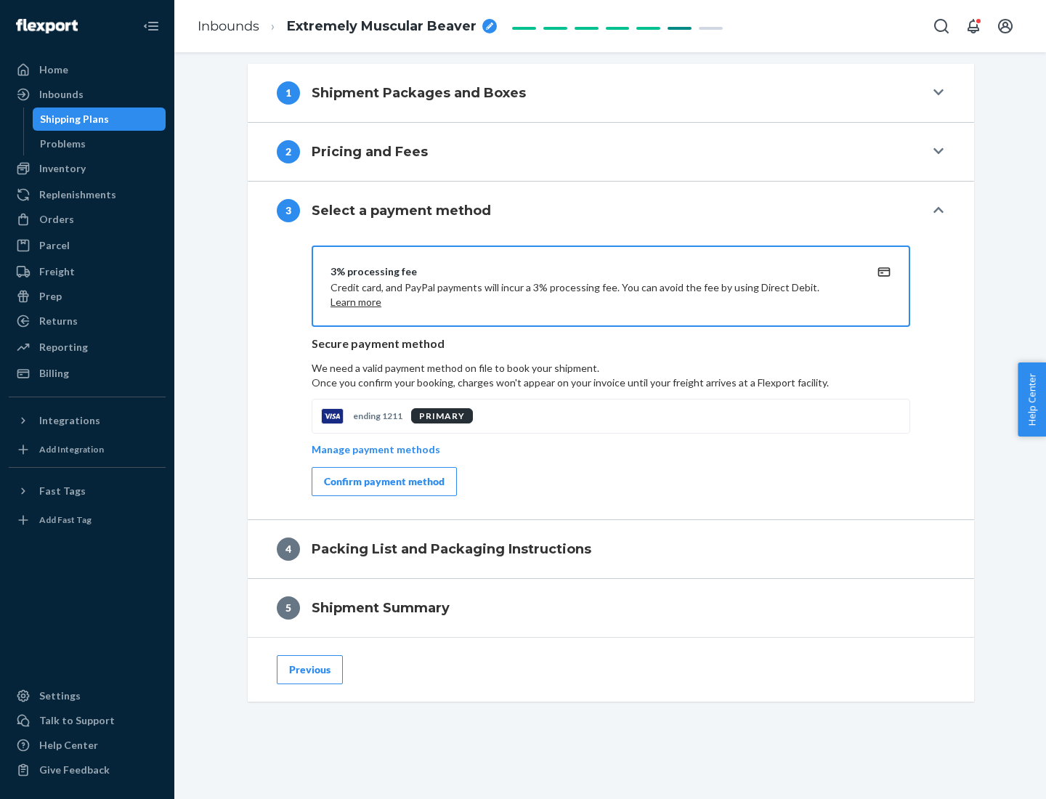
scroll to position [588, 0]
click at [383, 482] on div "Confirm payment method" at bounding box center [384, 481] width 121 height 15
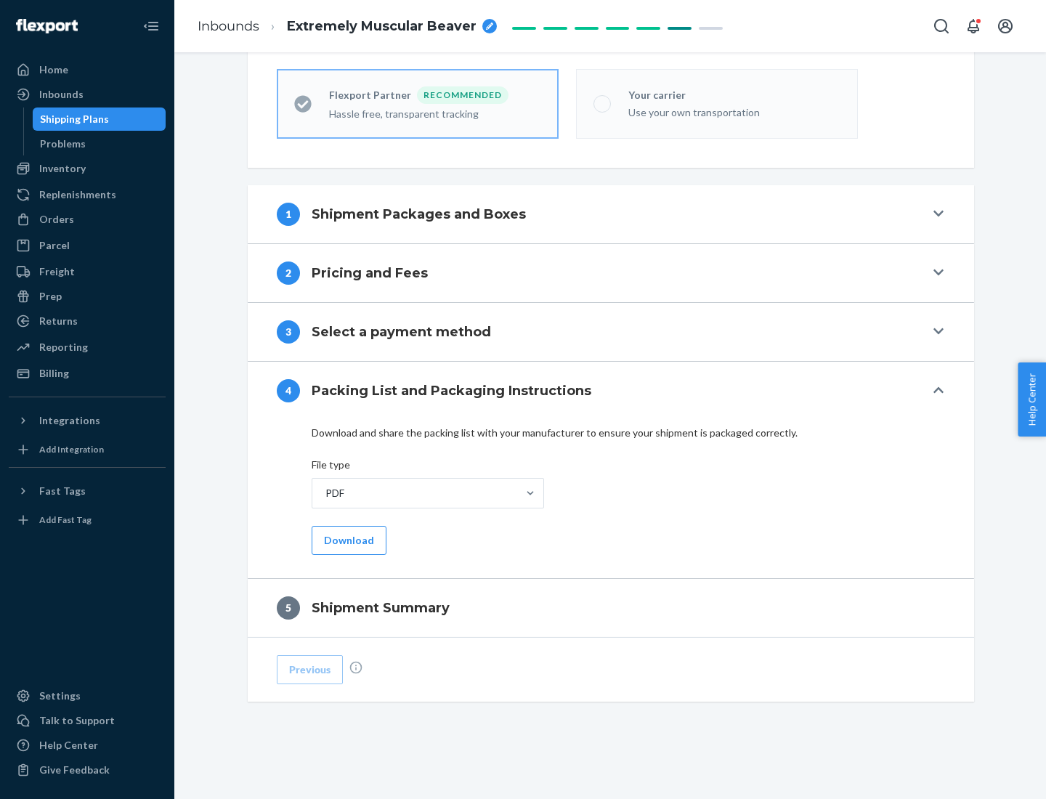
scroll to position [402, 0]
click at [347, 540] on button "Download" at bounding box center [349, 540] width 75 height 29
